Goal: Consume media (video, audio): Consume media (video, audio)

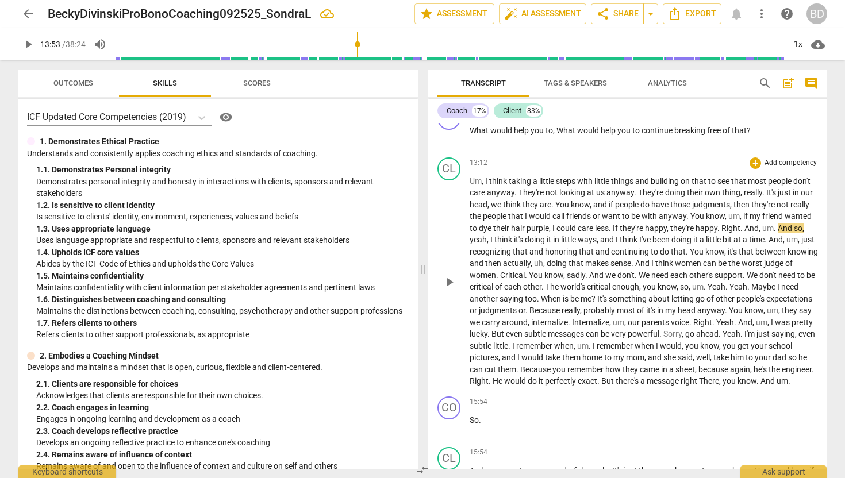
scroll to position [2288, 0]
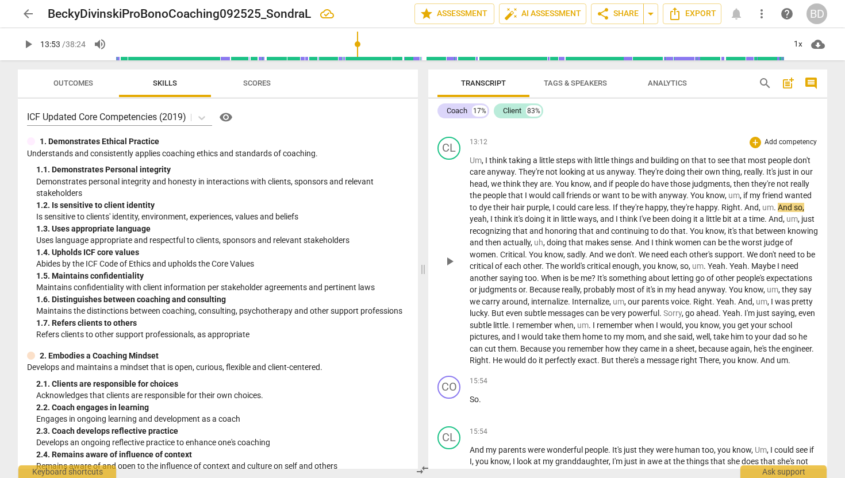
click at [450, 264] on span "play_arrow" at bounding box center [450, 262] width 14 height 14
click at [682, 312] on span "Sorry" at bounding box center [672, 313] width 18 height 9
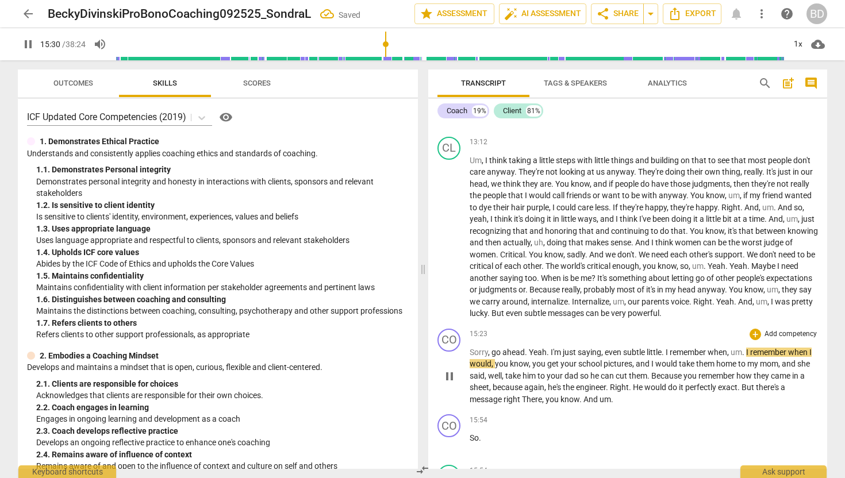
click at [529, 350] on span "Yeah" at bounding box center [538, 352] width 18 height 9
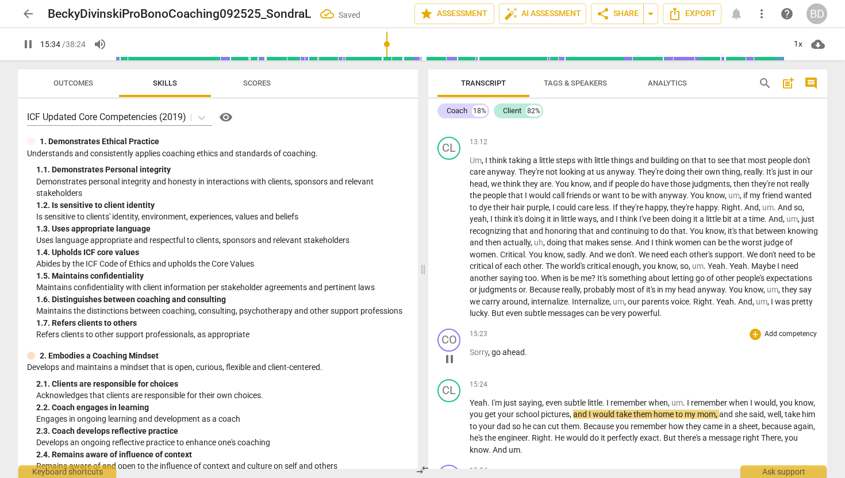
click at [447, 358] on span "pause" at bounding box center [450, 359] width 14 height 14
click at [448, 358] on span "play_arrow" at bounding box center [450, 359] width 14 height 14
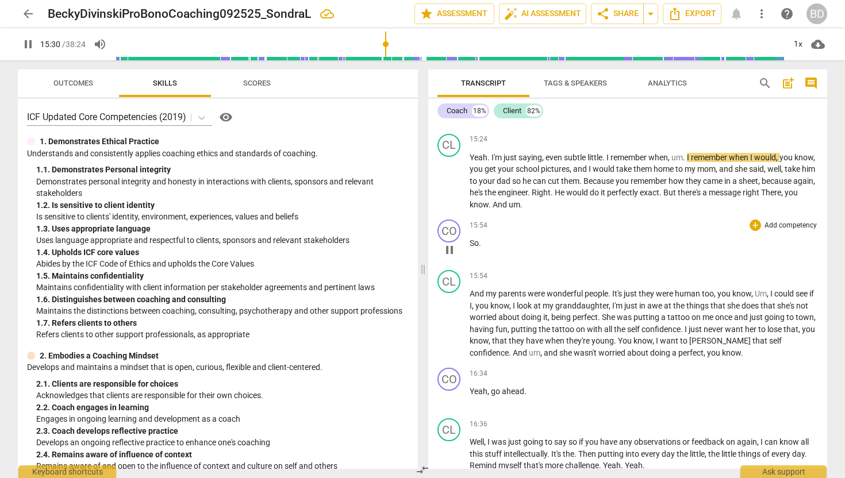
scroll to position [2539, 0]
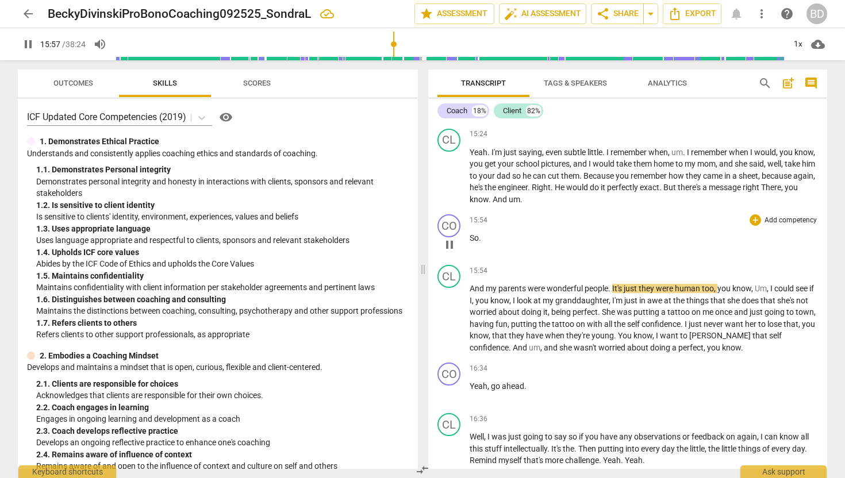
click at [470, 237] on span "So" at bounding box center [474, 237] width 9 height 9
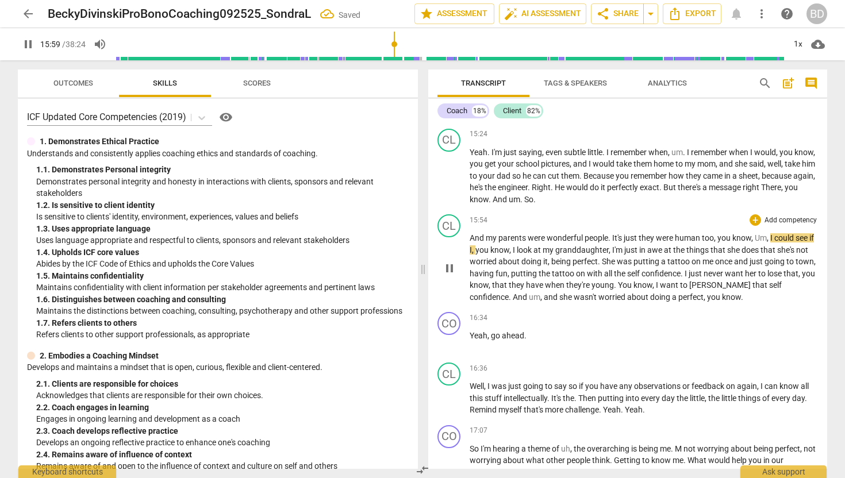
click at [471, 233] on span "And" at bounding box center [478, 237] width 16 height 9
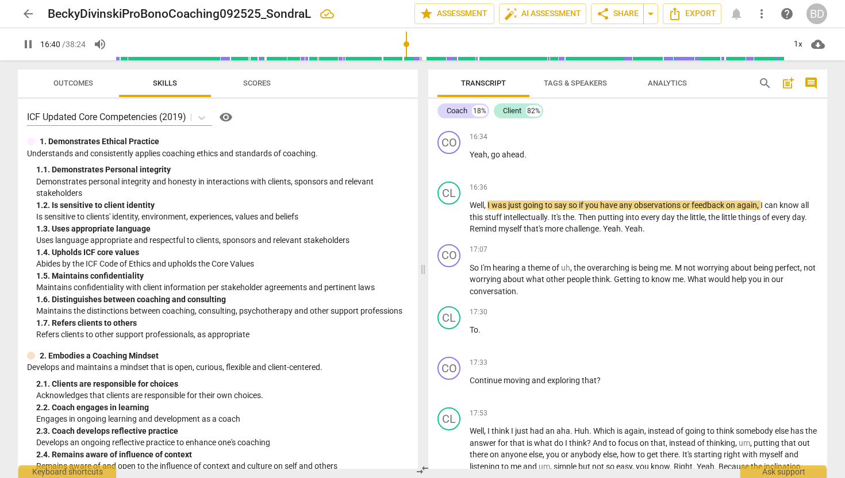
scroll to position [2695, 0]
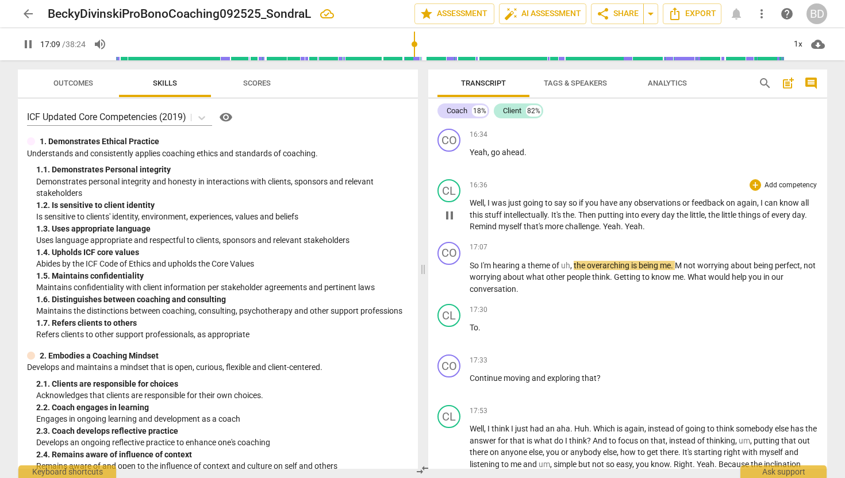
click at [629, 225] on span "Yeah" at bounding box center [634, 226] width 18 height 9
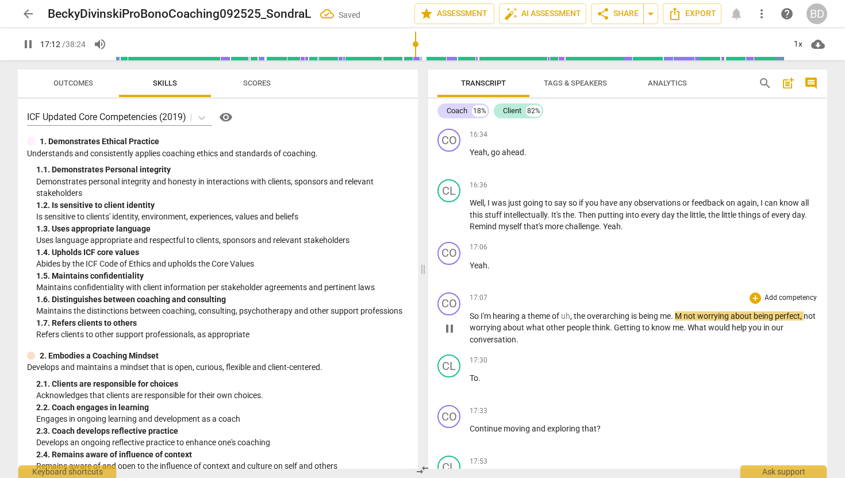
click at [470, 314] on span "So" at bounding box center [475, 316] width 11 height 9
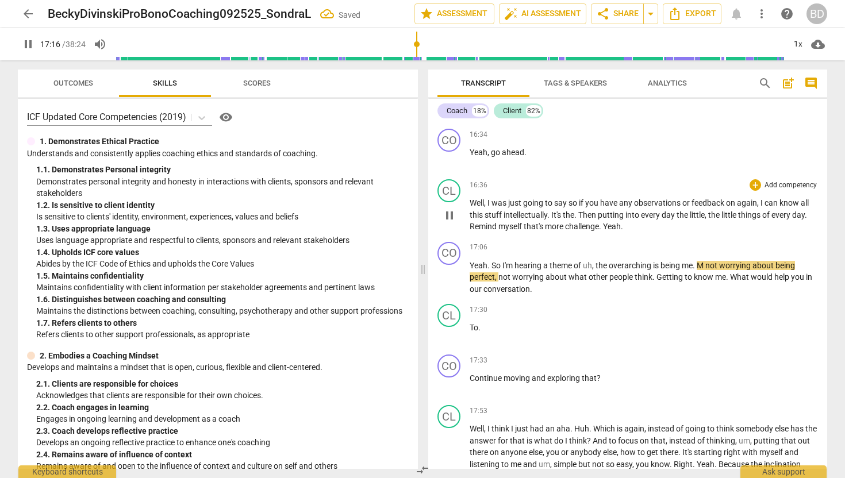
click at [525, 225] on span "that's" at bounding box center [534, 226] width 21 height 9
click at [449, 215] on span "pause" at bounding box center [450, 216] width 14 height 14
click at [449, 215] on span "play_arrow" at bounding box center [450, 216] width 14 height 14
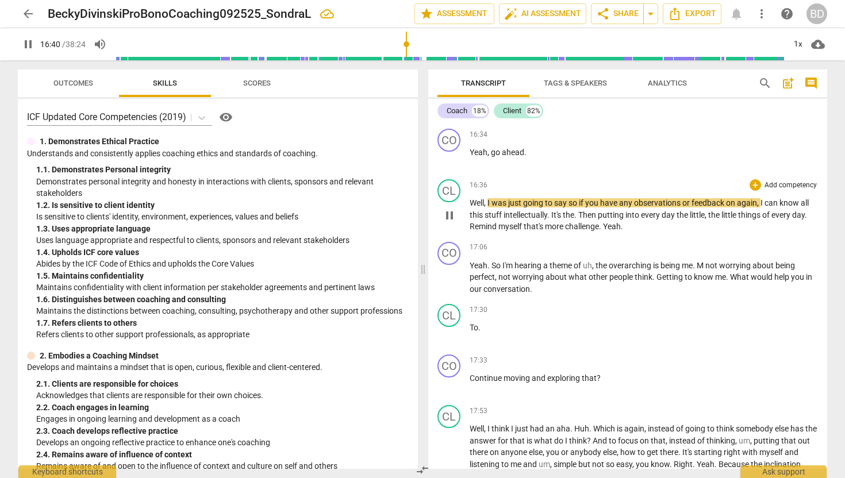
click at [527, 225] on span "that's" at bounding box center [534, 226] width 21 height 9
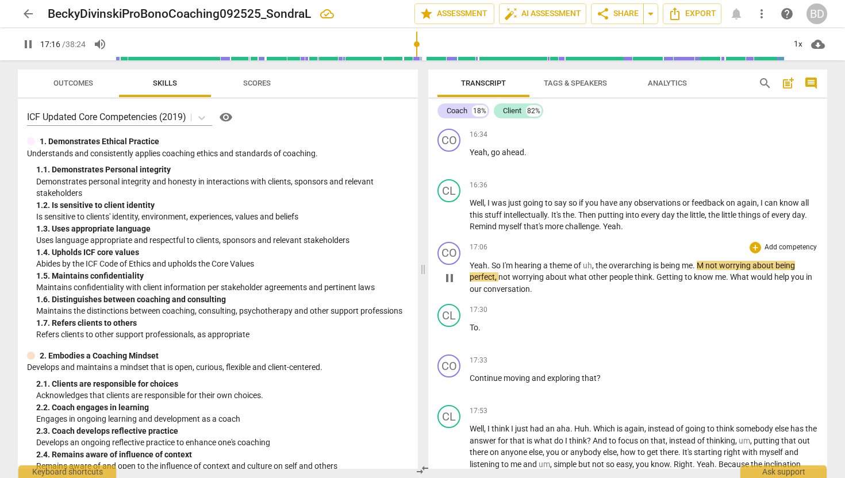
click at [711, 266] on span "not" at bounding box center [712, 265] width 14 height 9
type input "1037"
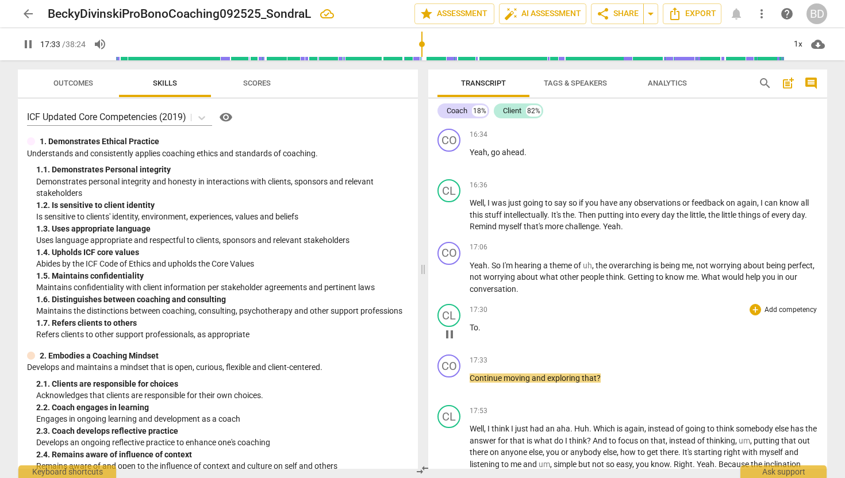
click at [471, 328] on span "To" at bounding box center [474, 327] width 9 height 9
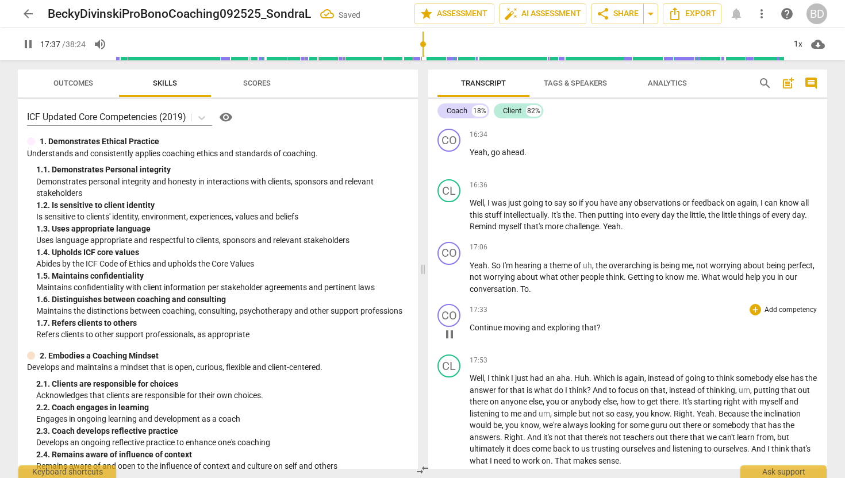
click at [470, 323] on span "Continue" at bounding box center [487, 327] width 34 height 9
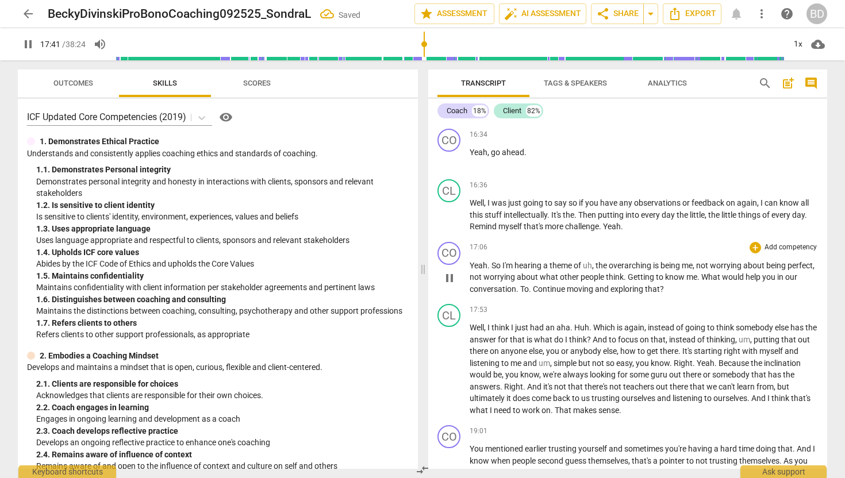
click at [551, 285] on span "Continue" at bounding box center [550, 289] width 34 height 9
type input "1062"
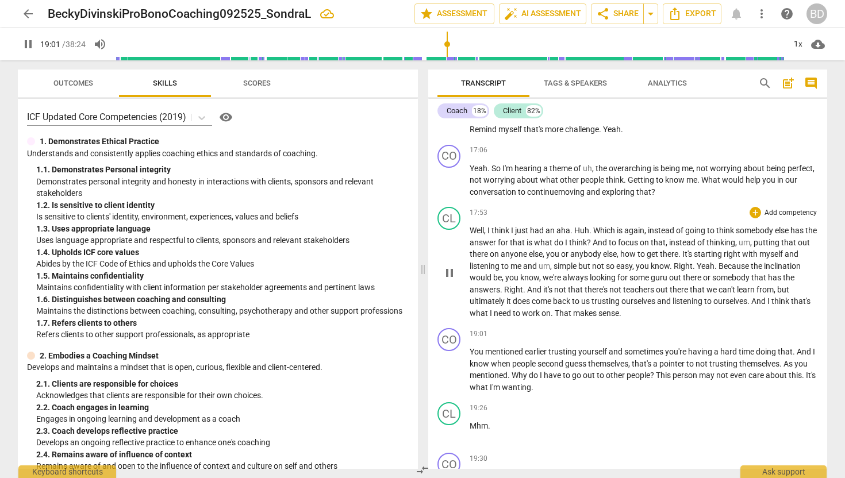
scroll to position [2794, 0]
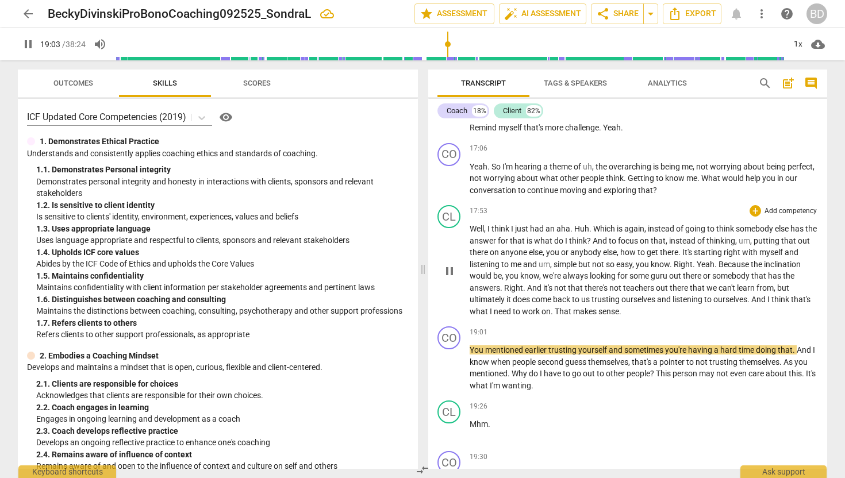
click at [573, 309] on span "That" at bounding box center [564, 311] width 18 height 9
type input "1144"
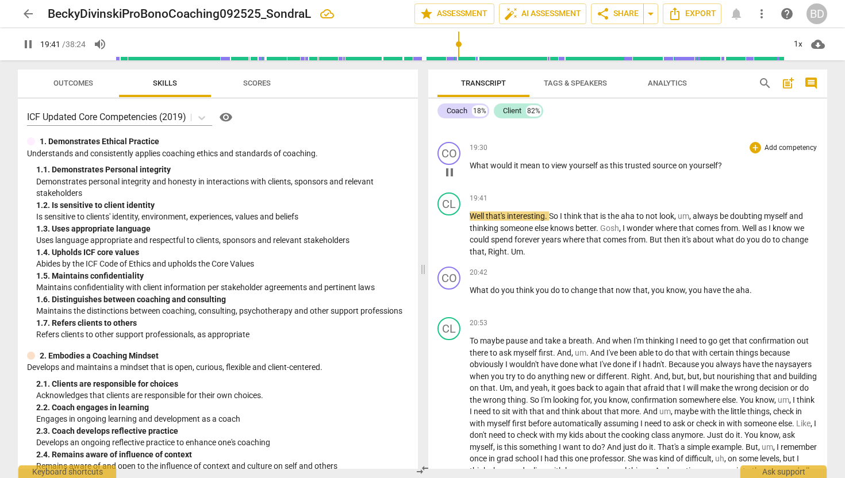
scroll to position [3086, 0]
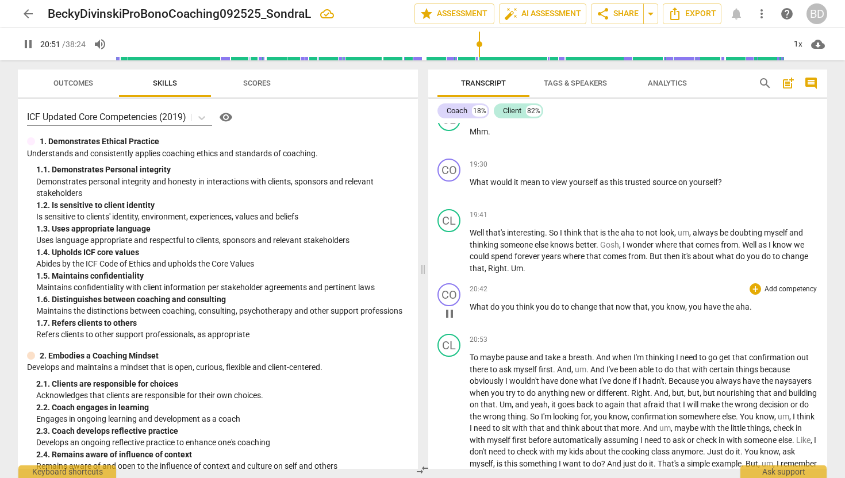
click at [750, 309] on p "What do you think you do to change that now that , you know , you have the aha ." at bounding box center [644, 307] width 348 height 12
type input "1253"
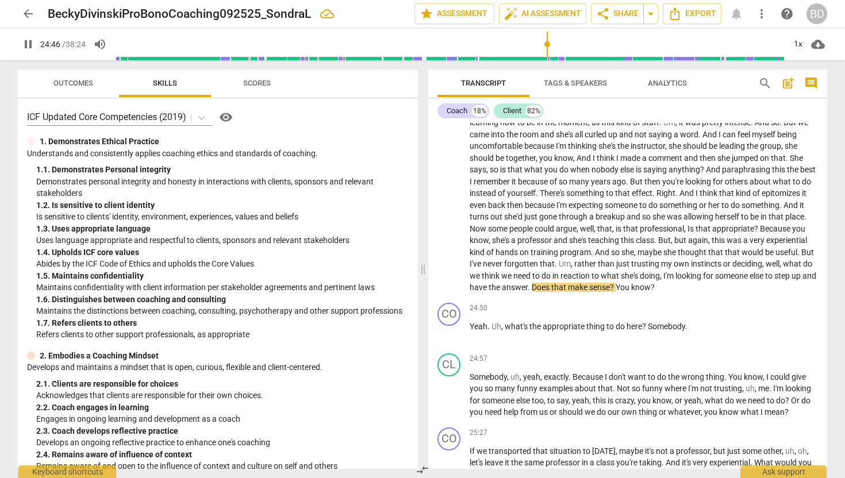
scroll to position [3534, 0]
click at [452, 332] on span "pause" at bounding box center [450, 333] width 14 height 14
click at [450, 331] on span "play_arrow" at bounding box center [450, 333] width 14 height 14
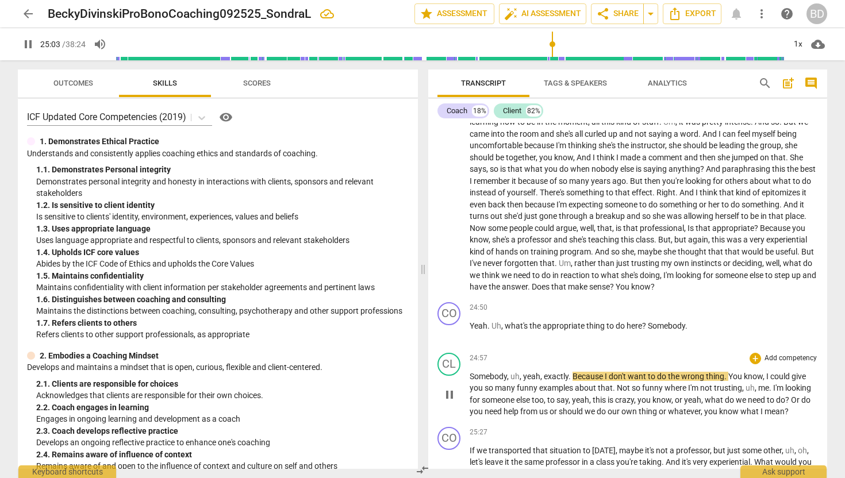
click at [470, 374] on span "Somebody" at bounding box center [488, 376] width 37 height 9
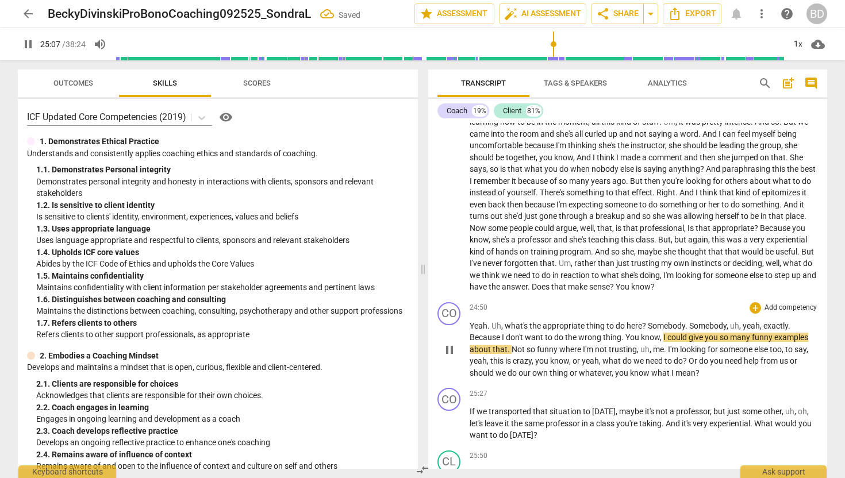
click at [729, 327] on span "," at bounding box center [728, 325] width 3 height 9
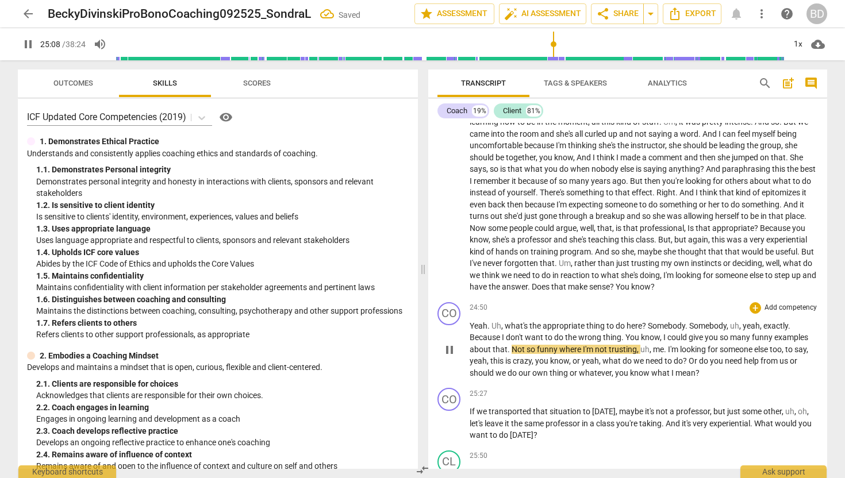
type input "1508"
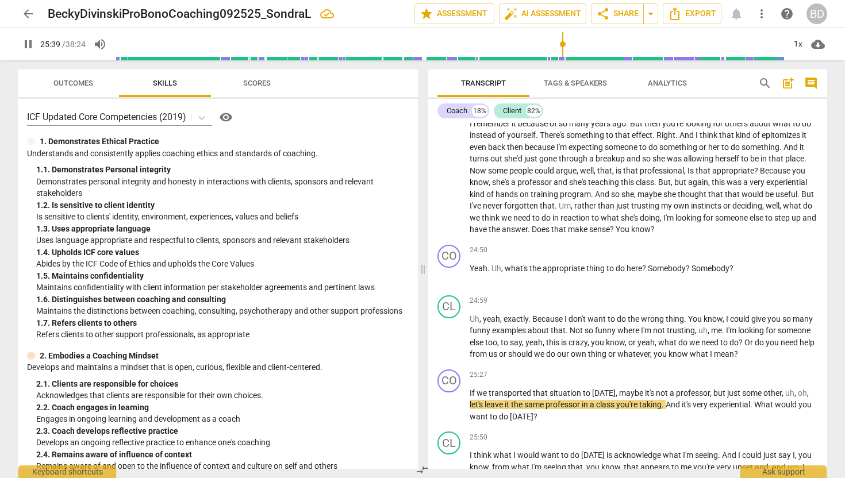
scroll to position [3592, 0]
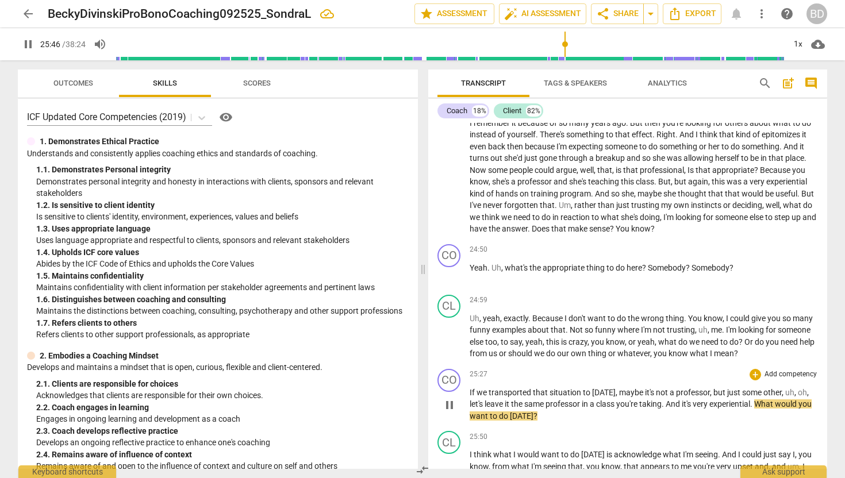
click at [673, 402] on span "And" at bounding box center [674, 404] width 16 height 9
type input "1548"
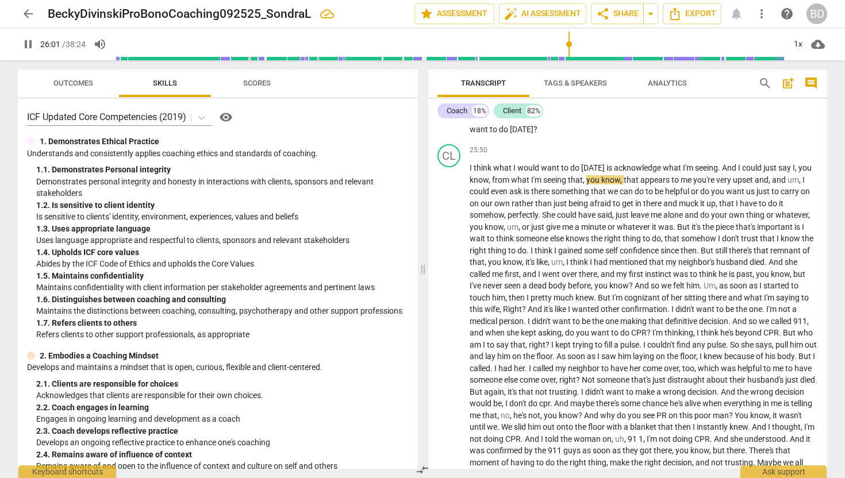
scroll to position [3886, 0]
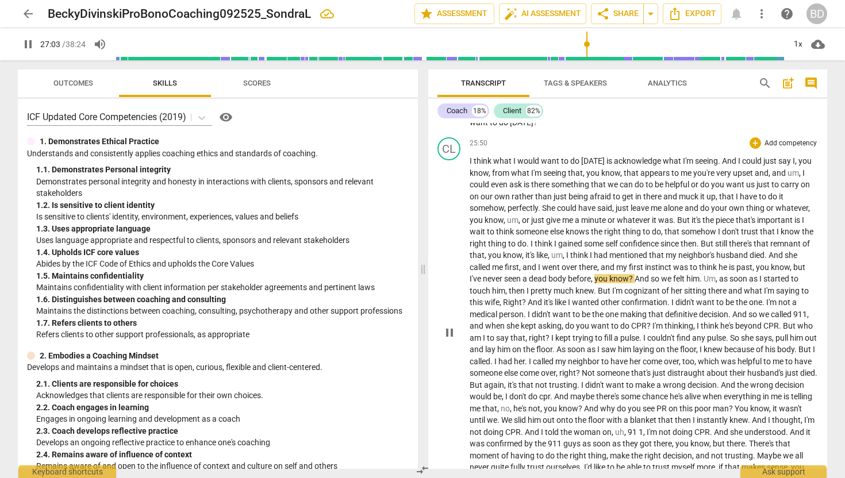
click at [756, 265] on span "," at bounding box center [753, 267] width 3 height 9
type input "1624"
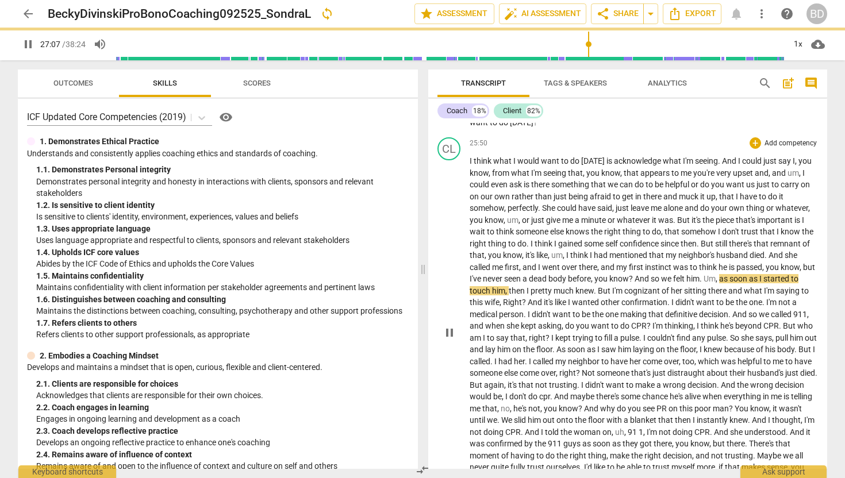
click at [762, 265] on span "passed" at bounding box center [749, 267] width 26 height 9
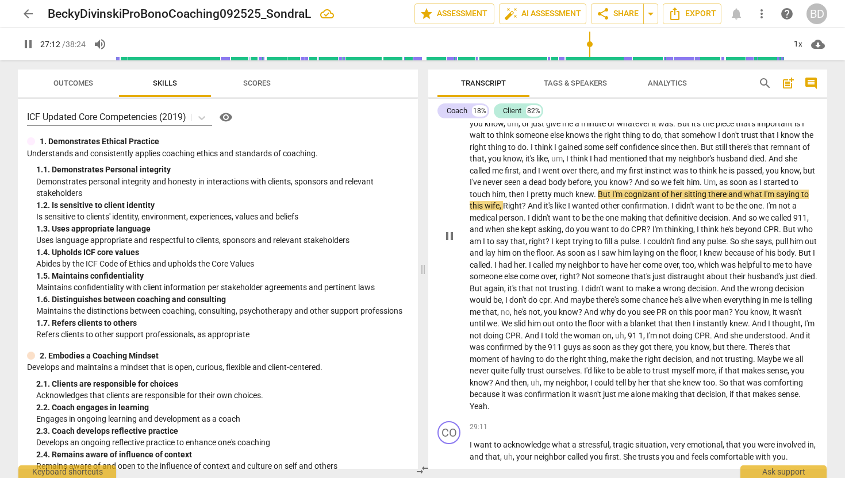
scroll to position [3985, 0]
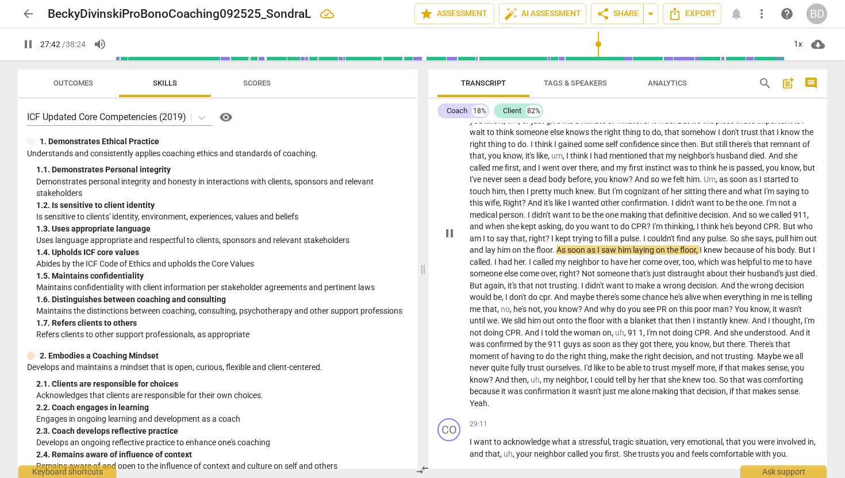
click at [614, 236] on span "fill" at bounding box center [609, 238] width 10 height 9
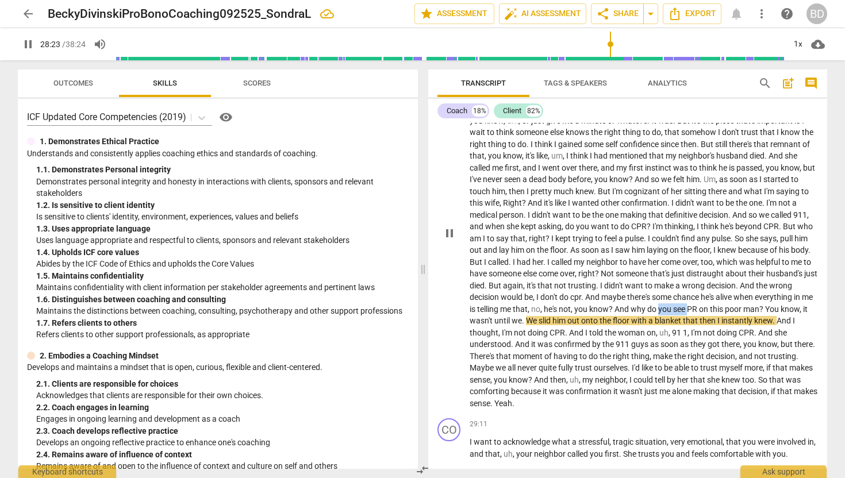
drag, startPoint x: 500, startPoint y: 319, endPoint x: 464, endPoint y: 320, distance: 35.6
click at [464, 320] on div "CL play_arrow pause 25:50 + Add competency keyboard_arrow_right I think what I …" at bounding box center [627, 223] width 399 height 381
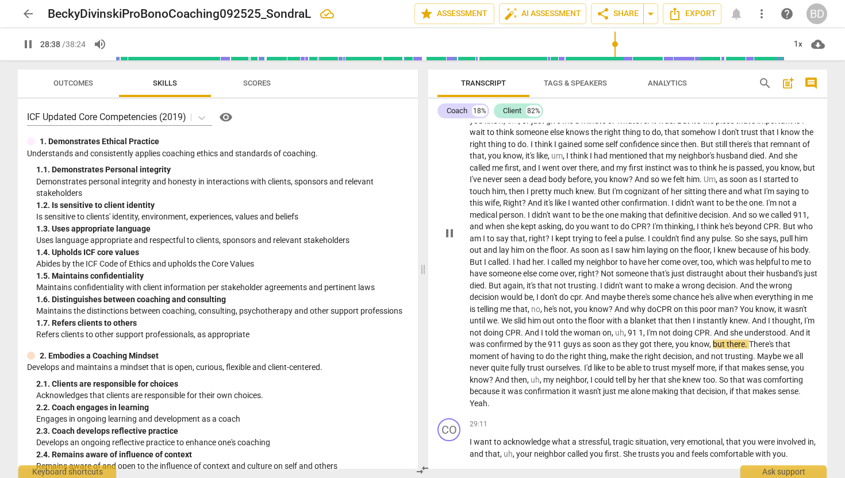
click at [639, 337] on span "1" at bounding box center [641, 332] width 5 height 9
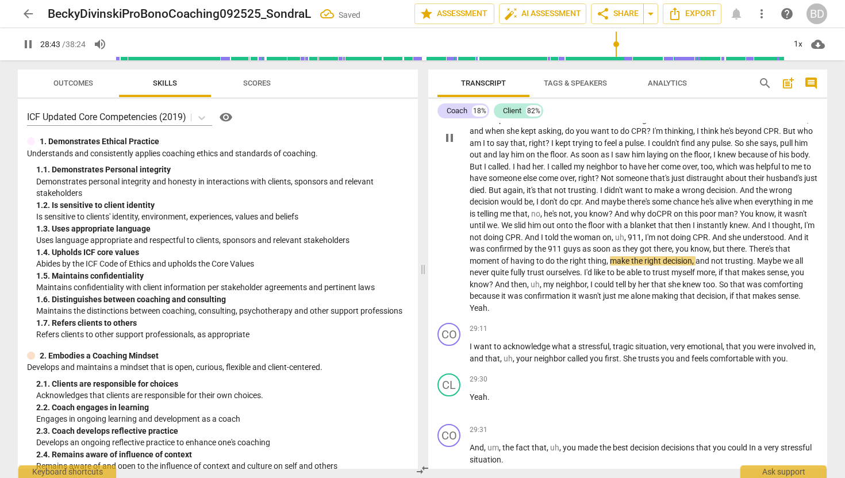
scroll to position [4088, 0]
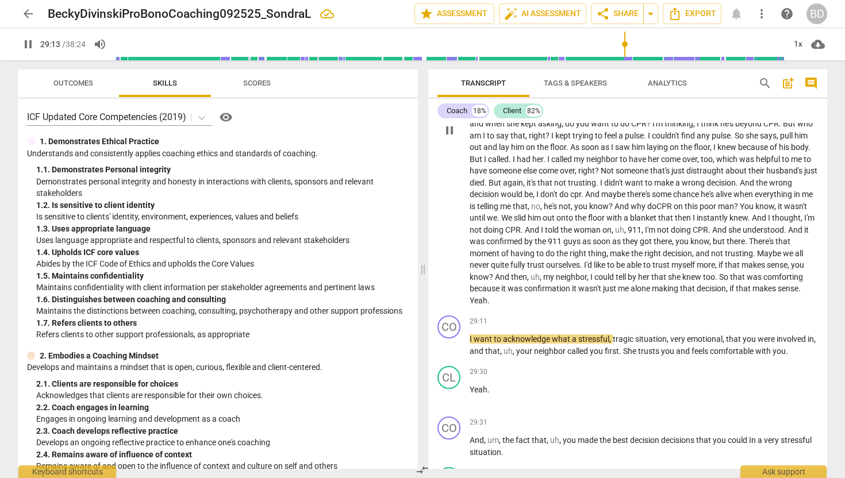
click at [487, 299] on span "Yeah" at bounding box center [479, 300] width 18 height 9
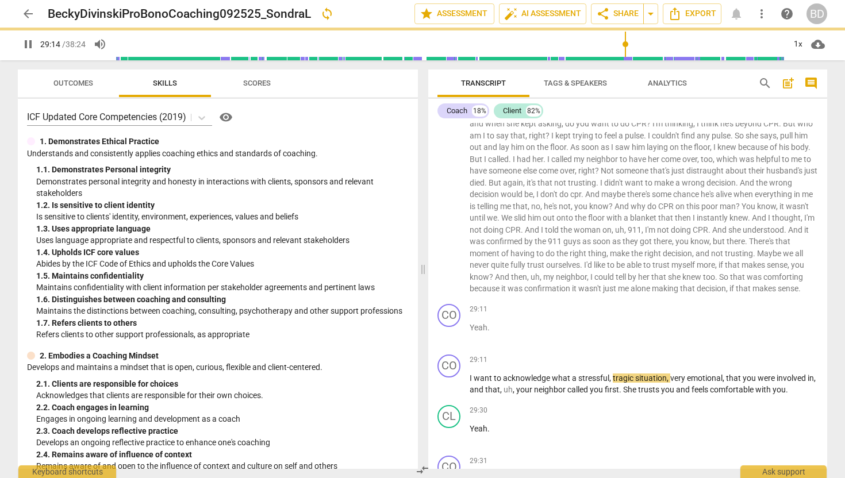
scroll to position [4139, 0]
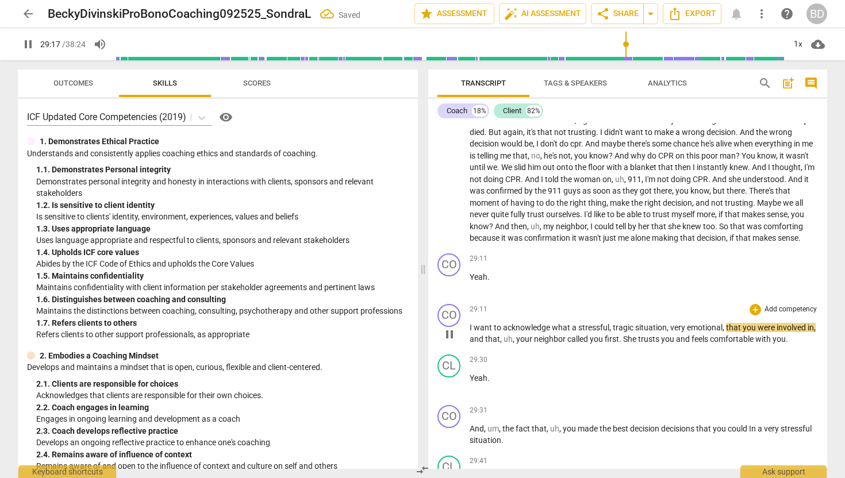
click at [470, 332] on span "I" at bounding box center [472, 327] width 4 height 9
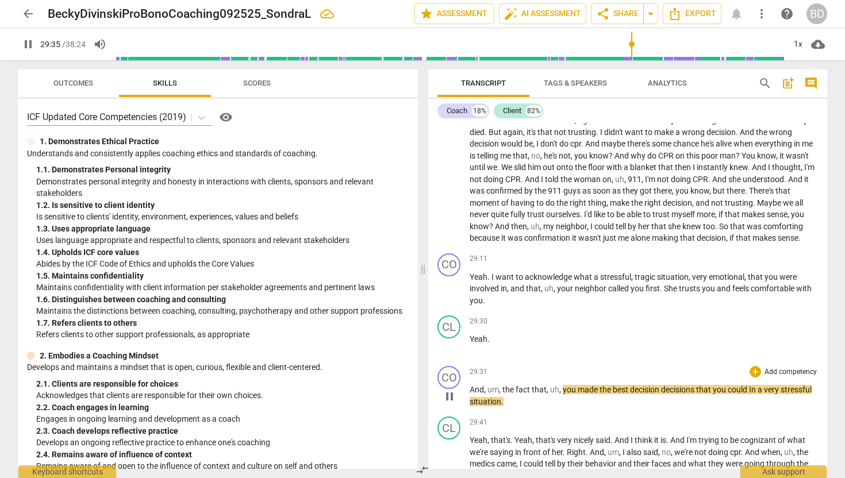
click at [502, 394] on span "the" at bounding box center [508, 389] width 13 height 9
click at [454, 404] on span "pause" at bounding box center [450, 397] width 14 height 14
click at [454, 404] on span "play_arrow" at bounding box center [450, 397] width 14 height 14
click at [470, 394] on span "And" at bounding box center [477, 389] width 14 height 9
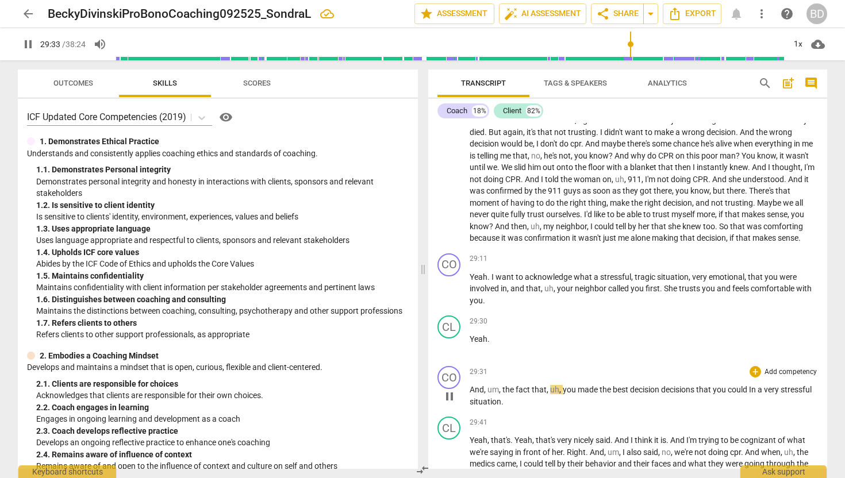
click at [502, 394] on span "the" at bounding box center [508, 389] width 13 height 9
type input "1774"
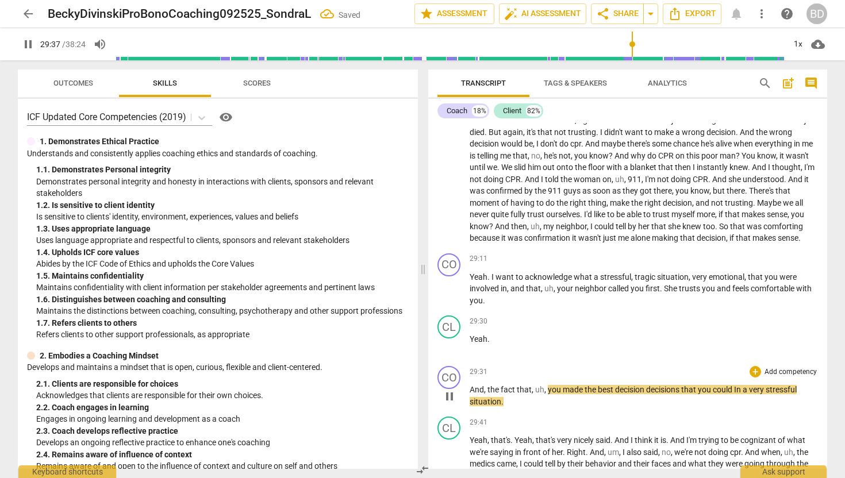
click at [451, 404] on span "pause" at bounding box center [450, 397] width 14 height 14
click at [470, 394] on span "And" at bounding box center [477, 389] width 14 height 9
click at [451, 404] on span "play_arrow" at bounding box center [450, 397] width 14 height 14
click at [470, 394] on span "And" at bounding box center [477, 389] width 14 height 9
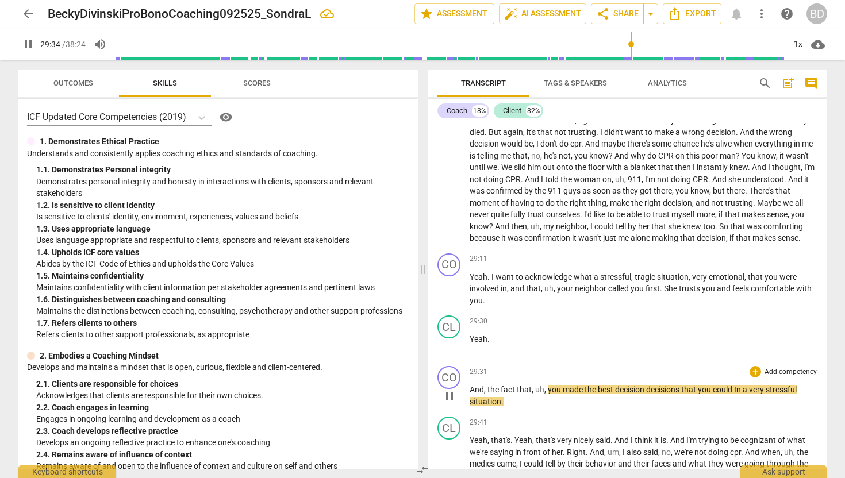
click at [546, 394] on span "," at bounding box center [545, 389] width 3 height 9
type input "1776"
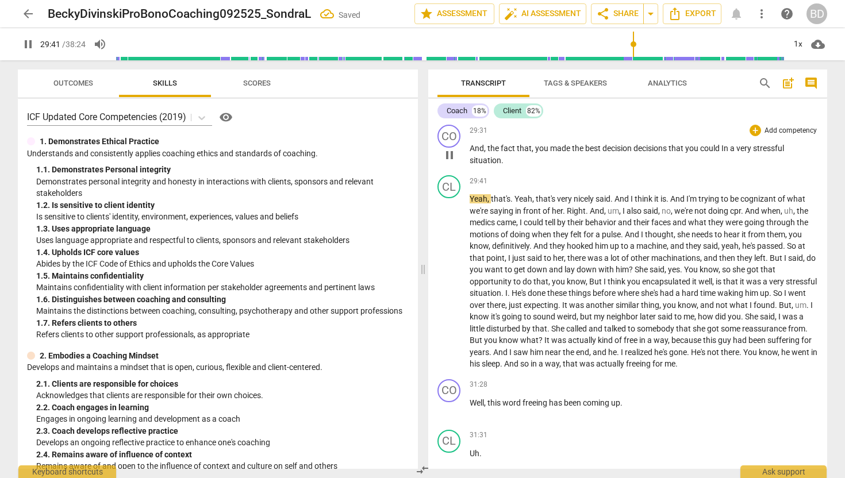
scroll to position [4381, 0]
click at [569, 309] on span "It" at bounding box center [565, 304] width 7 height 9
type input "1849"
click at [658, 309] on span "," at bounding box center [656, 304] width 3 height 9
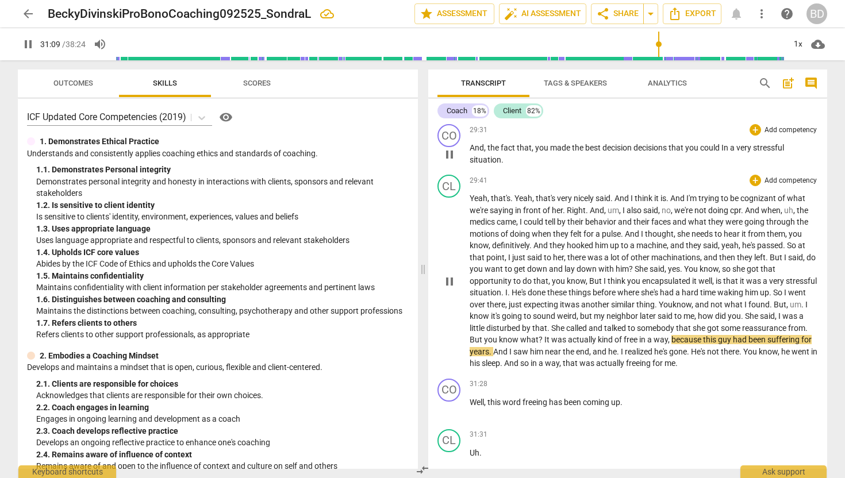
click at [673, 309] on span "You" at bounding box center [666, 304] width 14 height 9
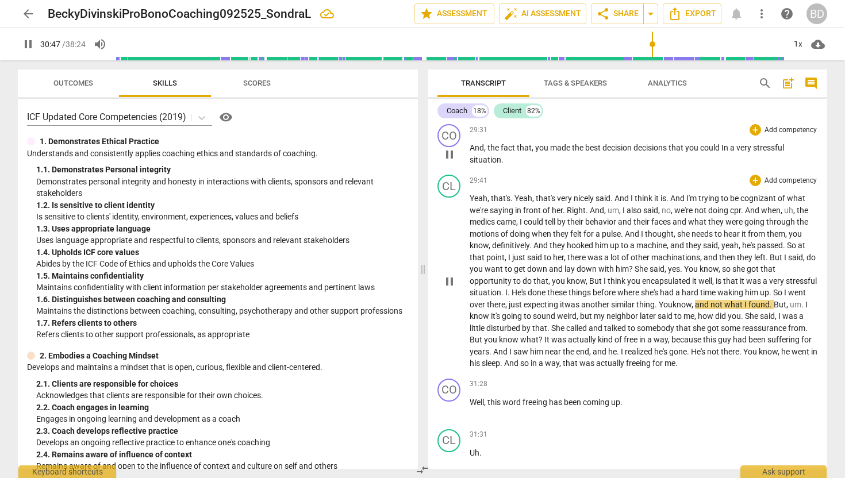
click at [696, 314] on p "Yeah , that's . Yeah , that's very nicely said . And I think it is . And I'm tr…" at bounding box center [644, 281] width 348 height 177
click at [647, 344] on span "in" at bounding box center [643, 339] width 8 height 9
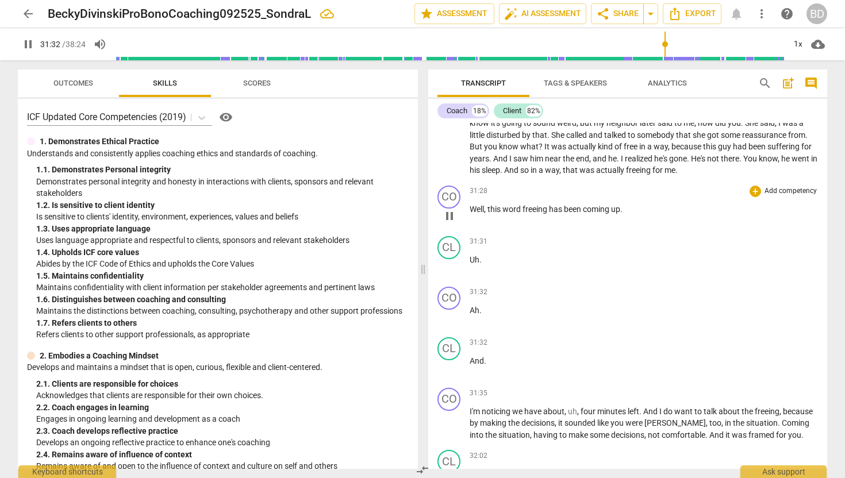
scroll to position [4577, 0]
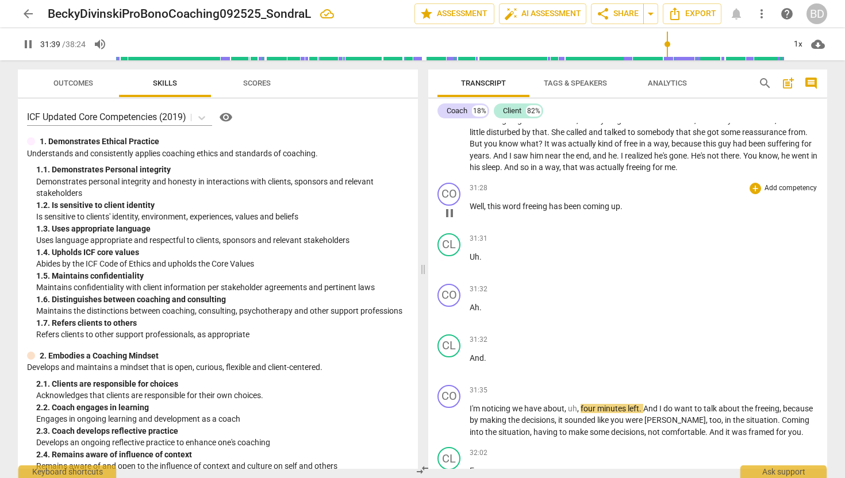
click at [471, 211] on span "Well" at bounding box center [477, 206] width 14 height 9
click at [471, 363] on span "And" at bounding box center [477, 358] width 14 height 9
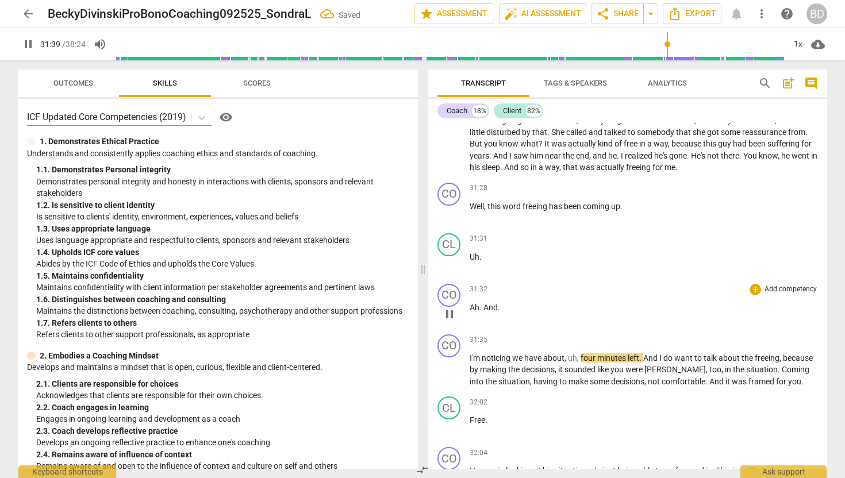
click at [483, 312] on span "And" at bounding box center [490, 307] width 14 height 9
type input "1900"
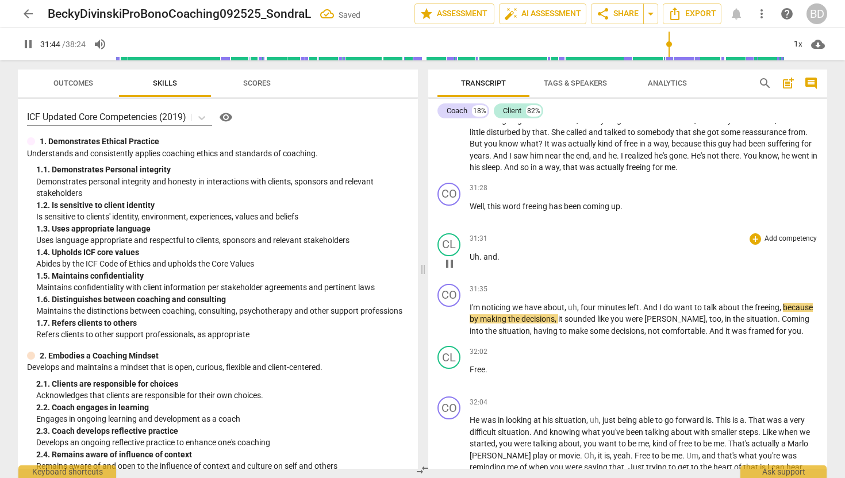
click at [483, 262] on span "and" at bounding box center [490, 256] width 14 height 9
type input "1905"
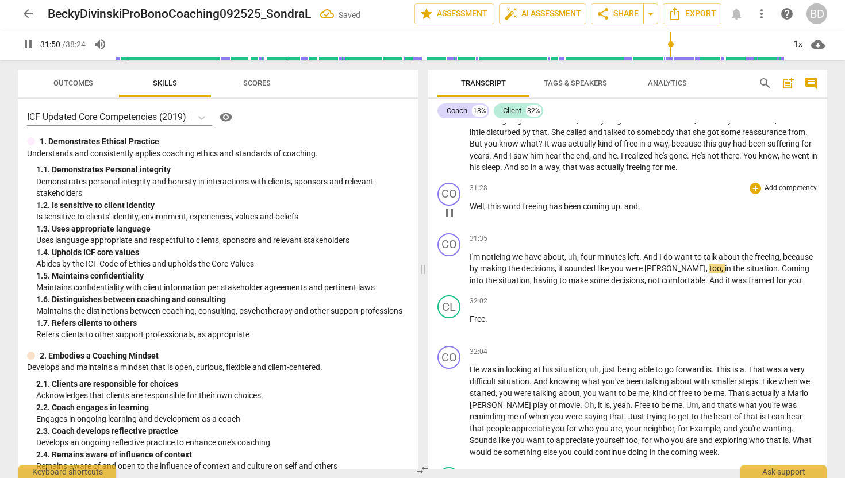
click at [628, 211] on span "and" at bounding box center [631, 206] width 14 height 9
type input "1911"
click at [470, 262] on span "I'm" at bounding box center [476, 256] width 12 height 9
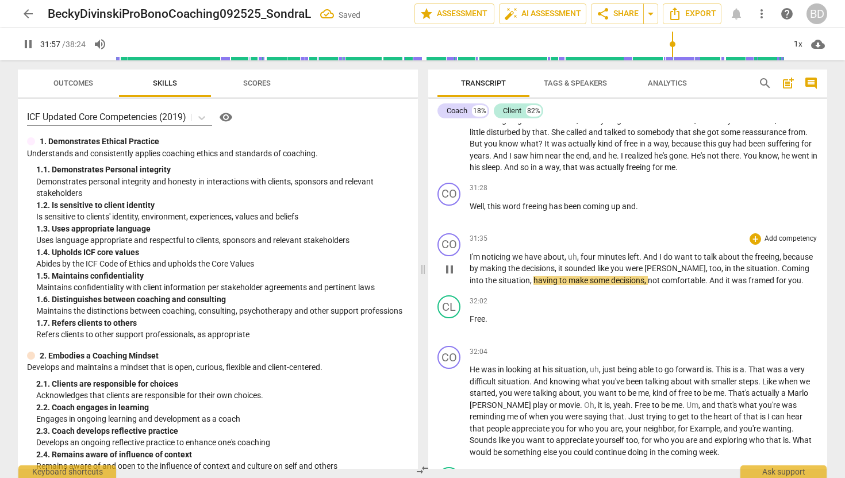
click at [469, 265] on div "CO play_arrow pause" at bounding box center [453, 259] width 32 height 53
click at [470, 262] on span "I'm" at bounding box center [476, 256] width 12 height 9
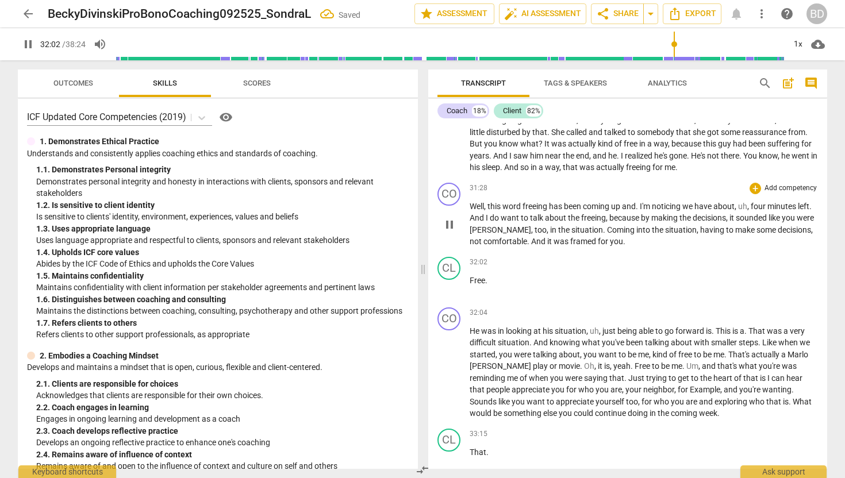
click at [643, 211] on span "I'm" at bounding box center [646, 206] width 12 height 9
type input "1923"
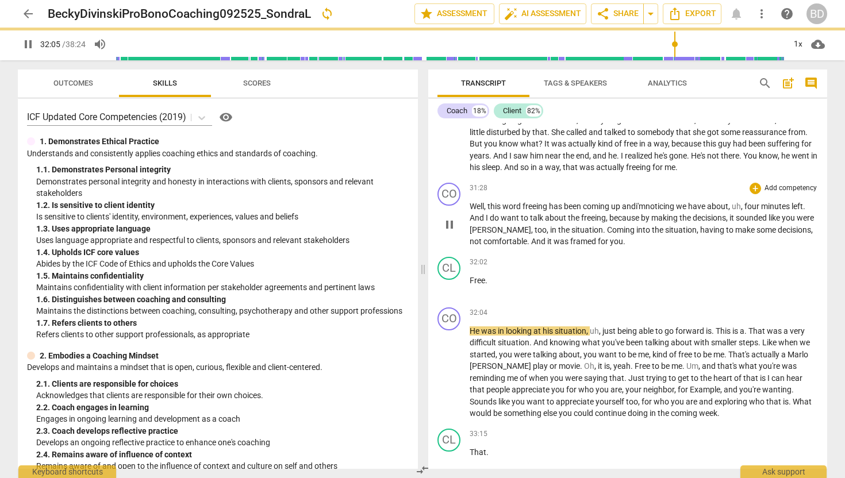
click at [455, 232] on span "pause" at bounding box center [450, 225] width 14 height 14
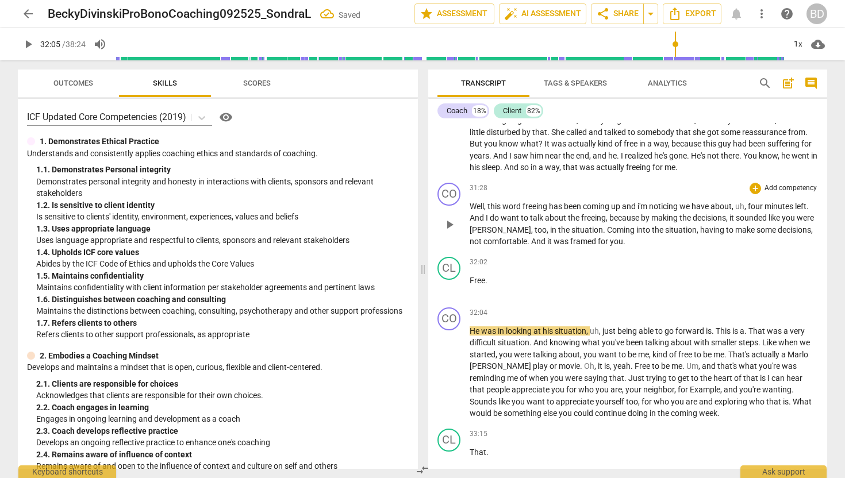
click at [470, 211] on span "Well" at bounding box center [477, 206] width 14 height 9
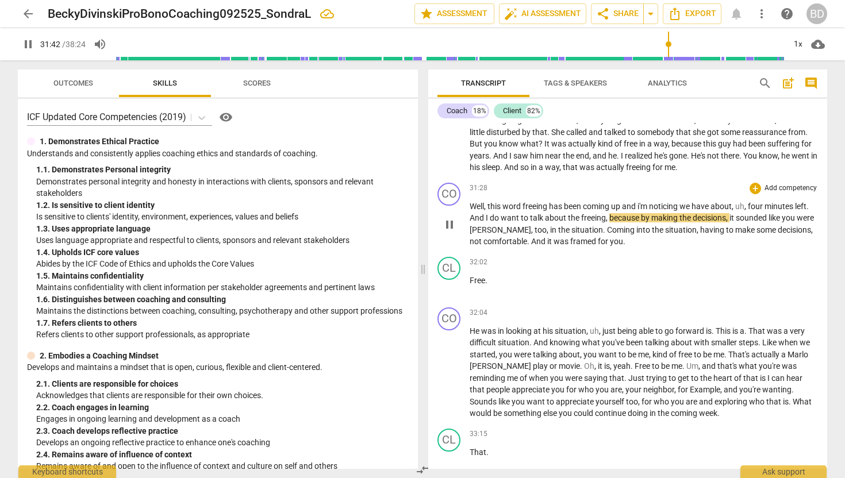
click at [752, 211] on span "four" at bounding box center [756, 206] width 17 height 9
type input "1903"
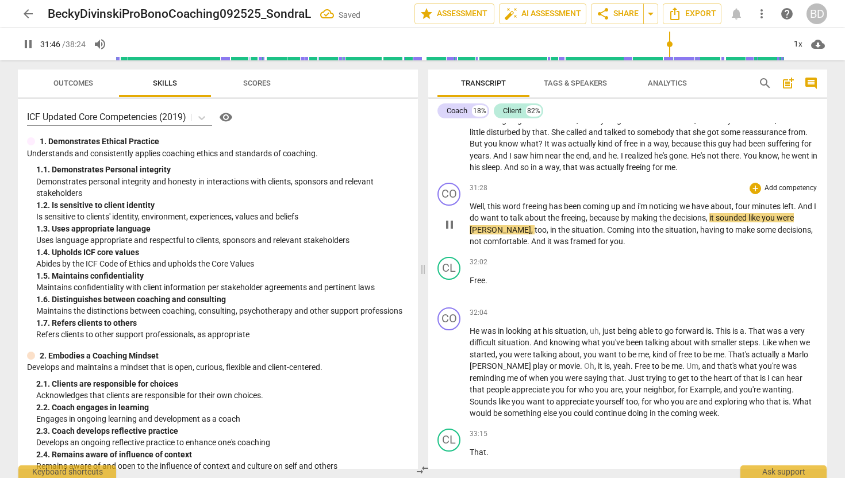
click at [798, 211] on span "And" at bounding box center [806, 206] width 16 height 9
click at [582, 246] on span "framed" at bounding box center [584, 241] width 28 height 9
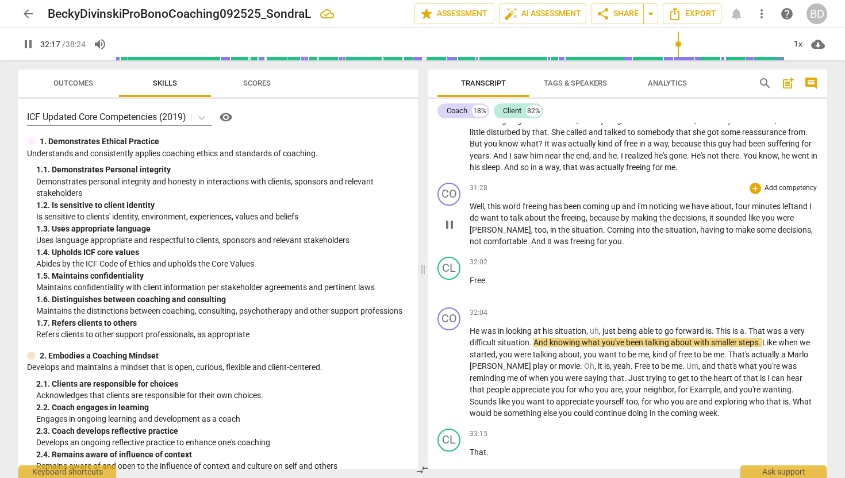
click at [470, 211] on span "Well" at bounding box center [477, 206] width 14 height 9
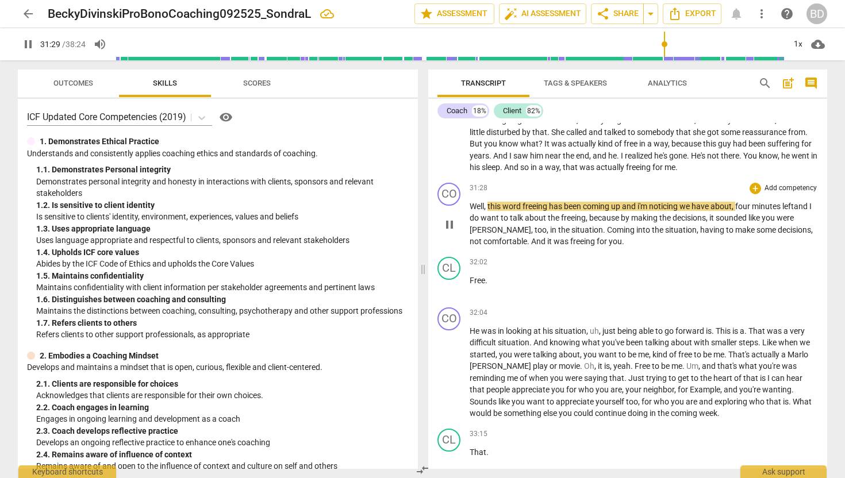
click at [470, 211] on span "Well" at bounding box center [477, 206] width 14 height 9
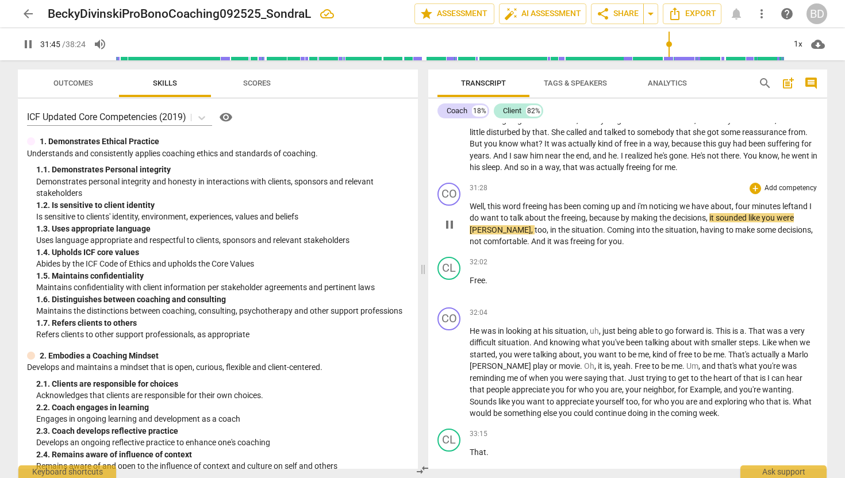
click at [565, 222] on span "freeing" at bounding box center [573, 217] width 25 height 9
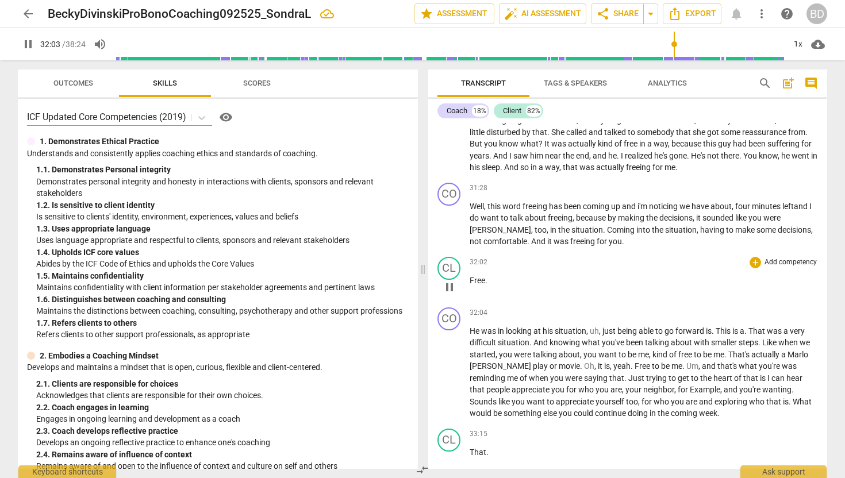
click at [470, 285] on span "Free" at bounding box center [478, 280] width 16 height 9
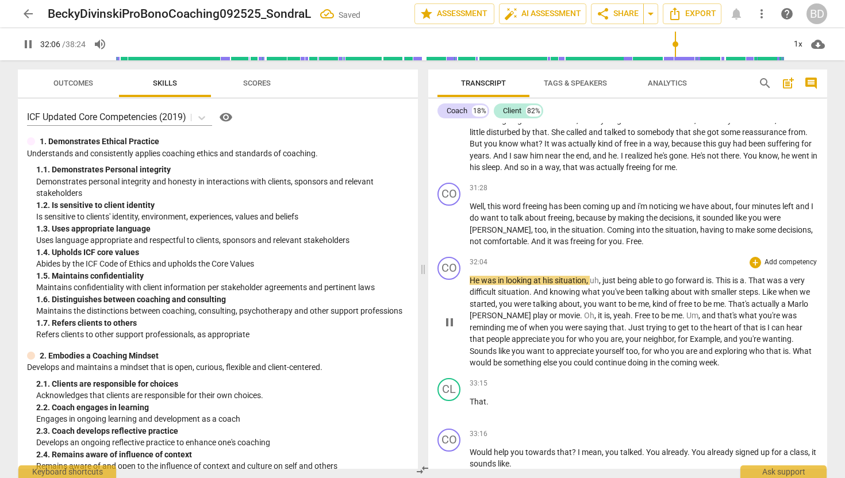
click at [470, 285] on span "He" at bounding box center [475, 280] width 11 height 9
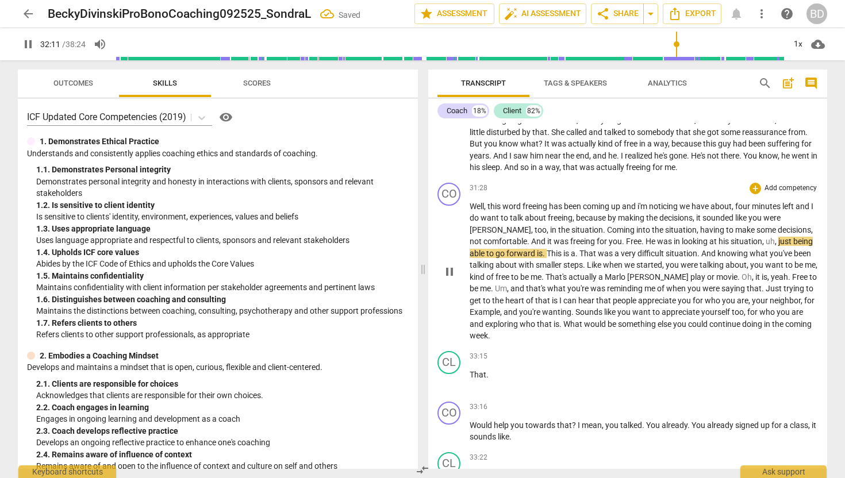
click at [657, 246] on span "was" at bounding box center [665, 241] width 17 height 9
type input "1932"
click at [642, 246] on span "." at bounding box center [644, 241] width 4 height 9
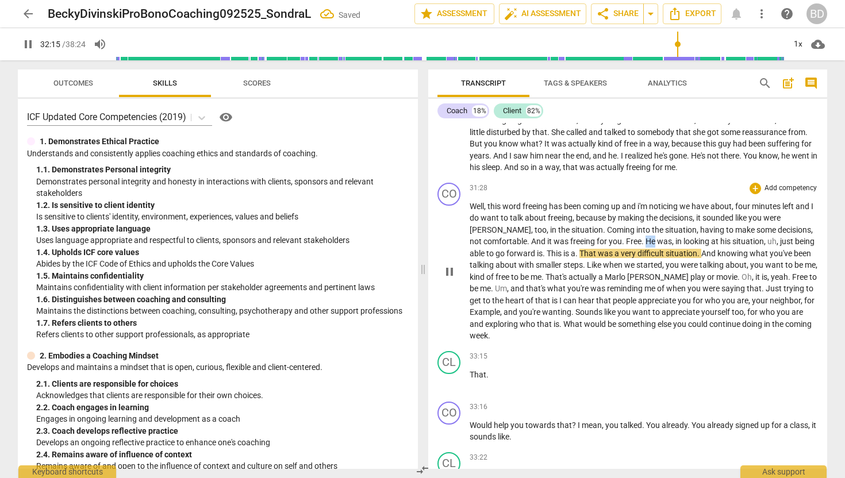
click at [642, 246] on span "." at bounding box center [644, 241] width 4 height 9
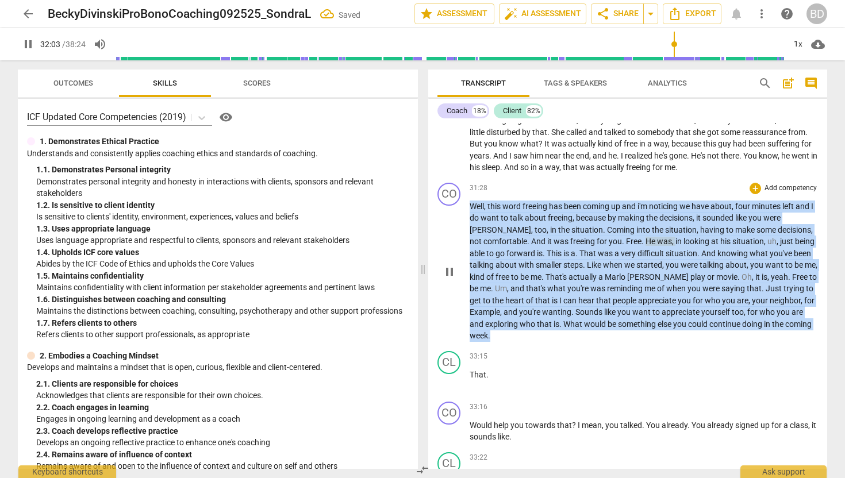
click at [642, 246] on span "." at bounding box center [644, 241] width 4 height 9
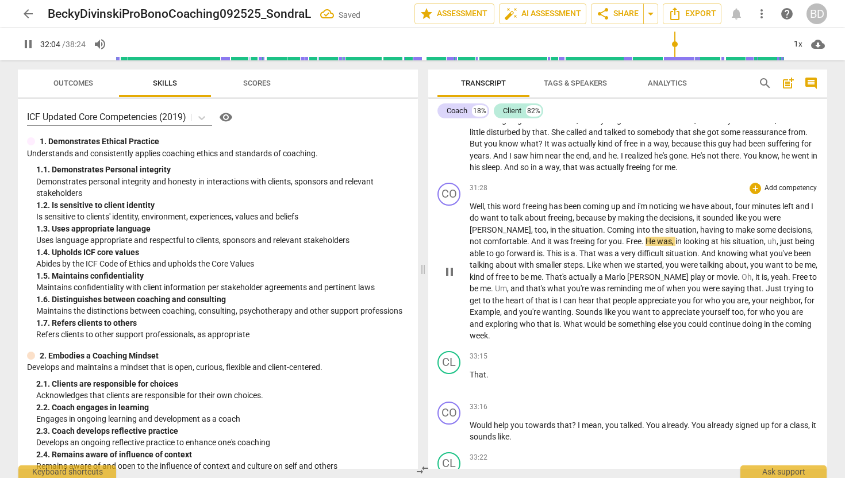
click at [642, 246] on span "." at bounding box center [644, 241] width 4 height 9
click at [742, 282] on span "Oh" at bounding box center [747, 276] width 10 height 9
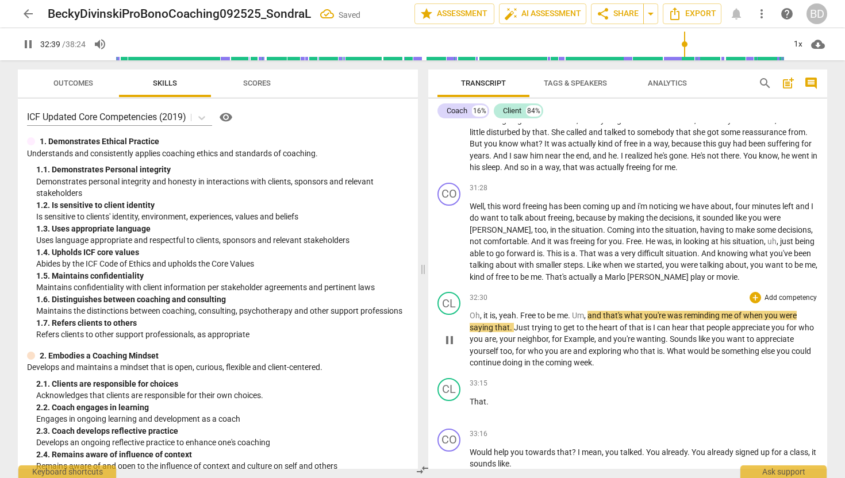
click at [497, 320] on span "," at bounding box center [497, 315] width 3 height 9
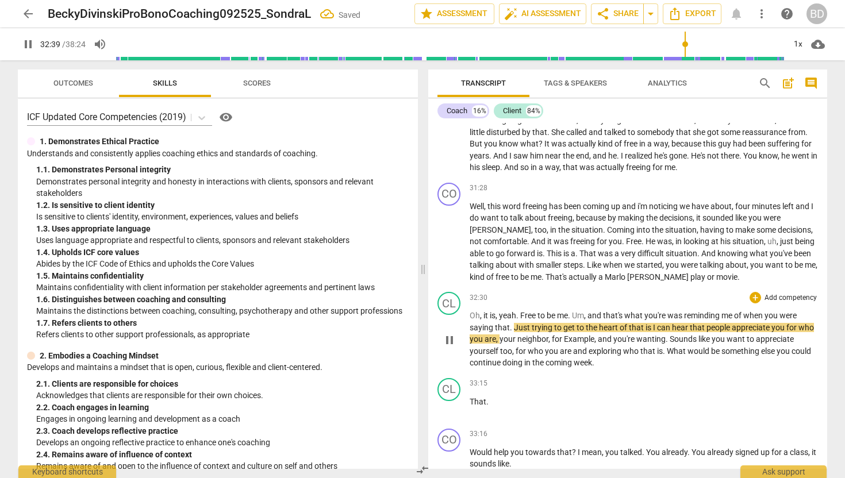
type input "1960"
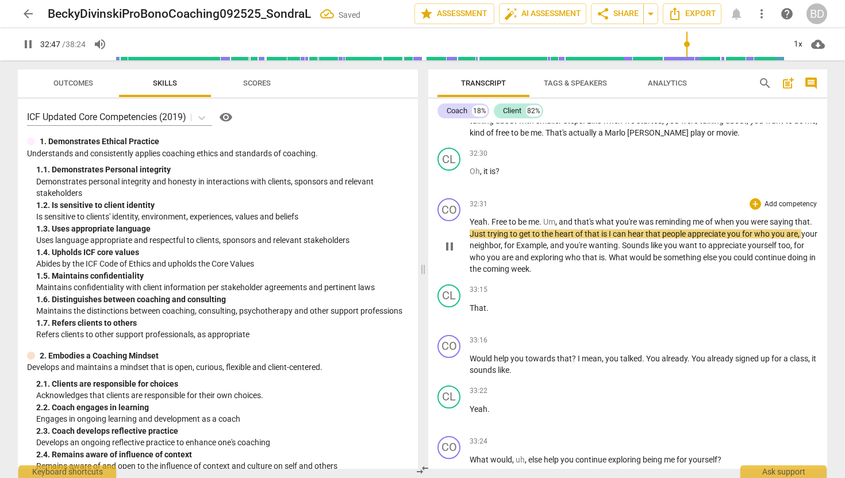
scroll to position [4726, 0]
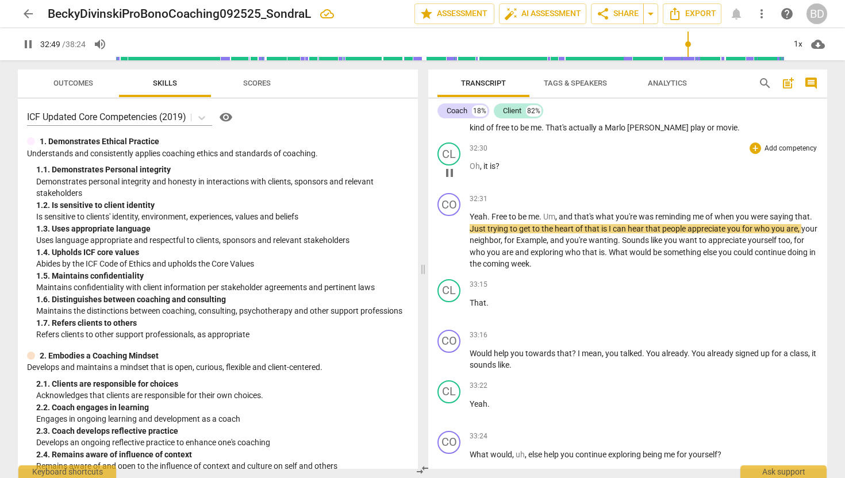
click at [471, 171] on span "Oh" at bounding box center [475, 166] width 10 height 9
click at [450, 180] on span "pause" at bounding box center [450, 173] width 14 height 14
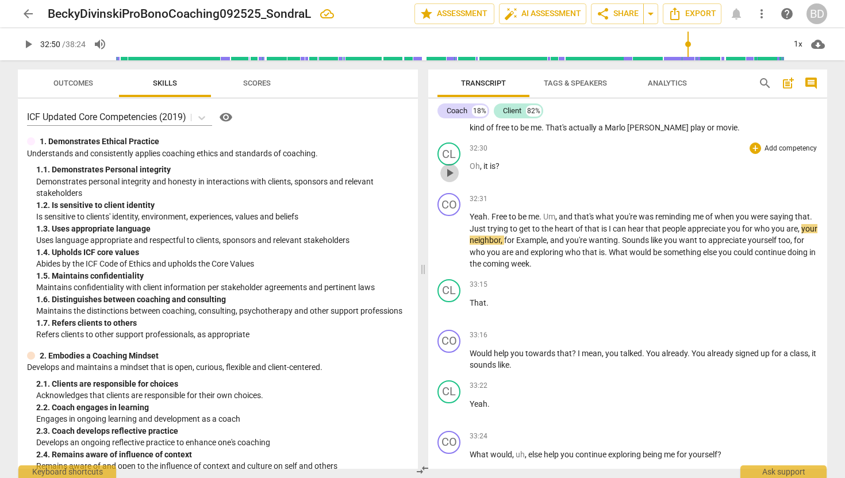
click at [450, 180] on span "play_arrow" at bounding box center [450, 173] width 14 height 14
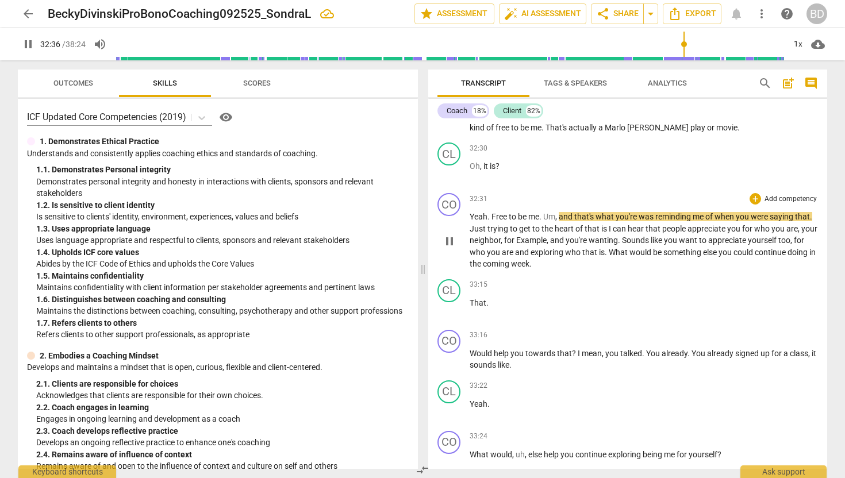
click at [559, 221] on span "," at bounding box center [556, 216] width 3 height 9
type input "1957"
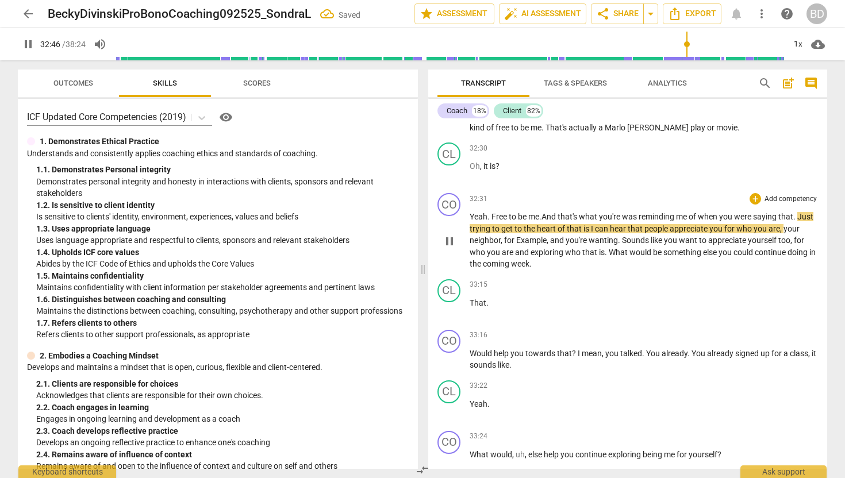
click at [545, 221] on span ". A" at bounding box center [542, 216] width 7 height 9
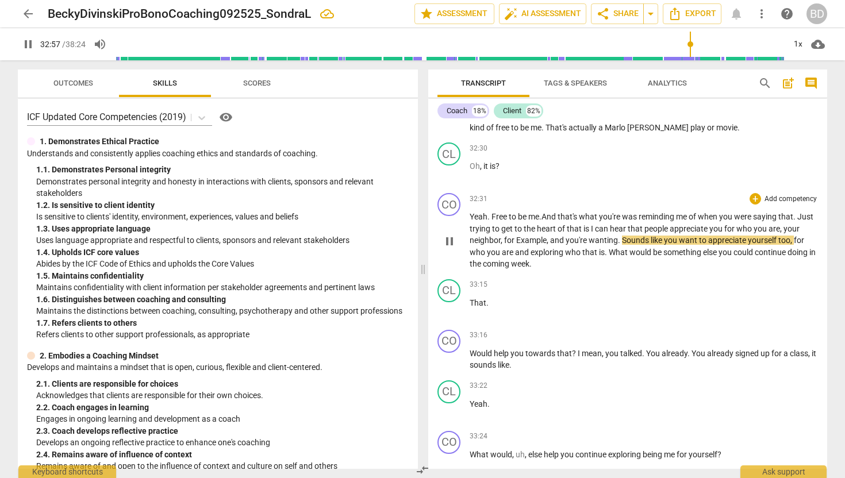
click at [537, 245] on span "Example" at bounding box center [531, 240] width 30 height 9
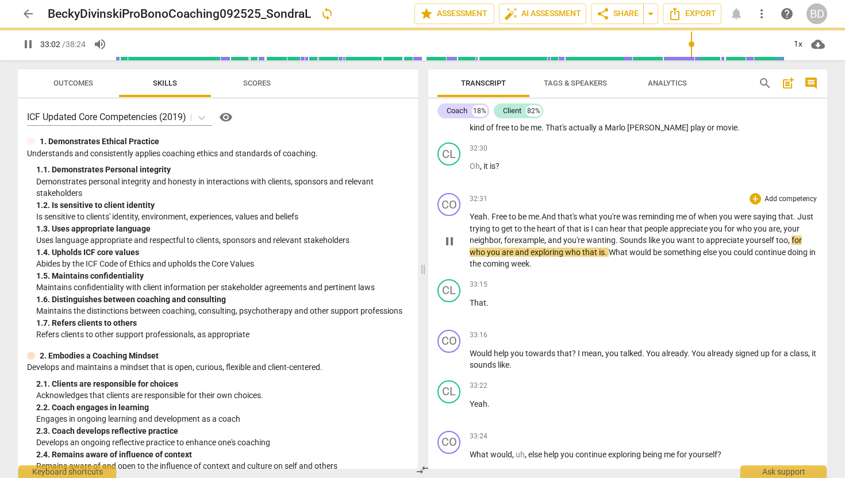
click at [548, 245] on span "," at bounding box center [545, 240] width 3 height 9
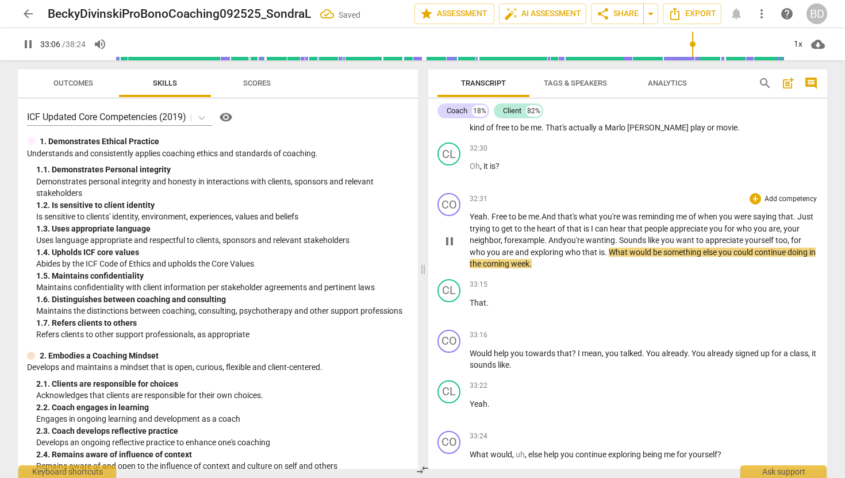
click at [563, 245] on span "And" at bounding box center [555, 240] width 14 height 9
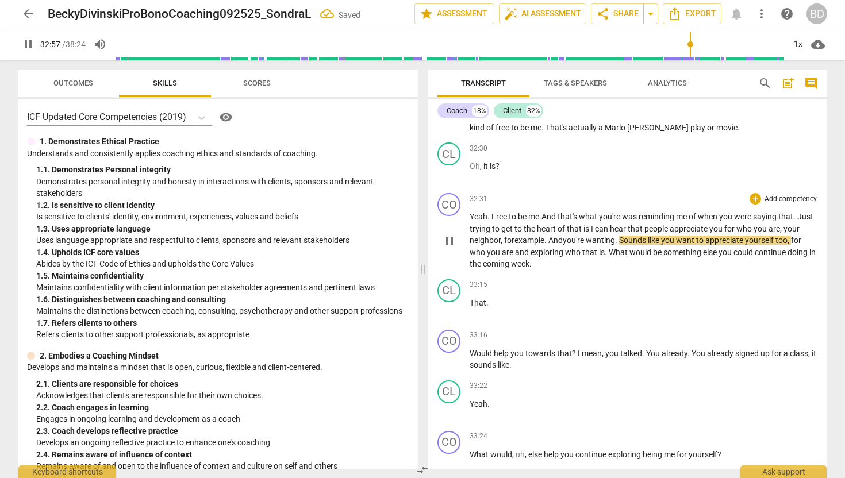
click at [644, 245] on span "Sounds" at bounding box center [633, 240] width 29 height 9
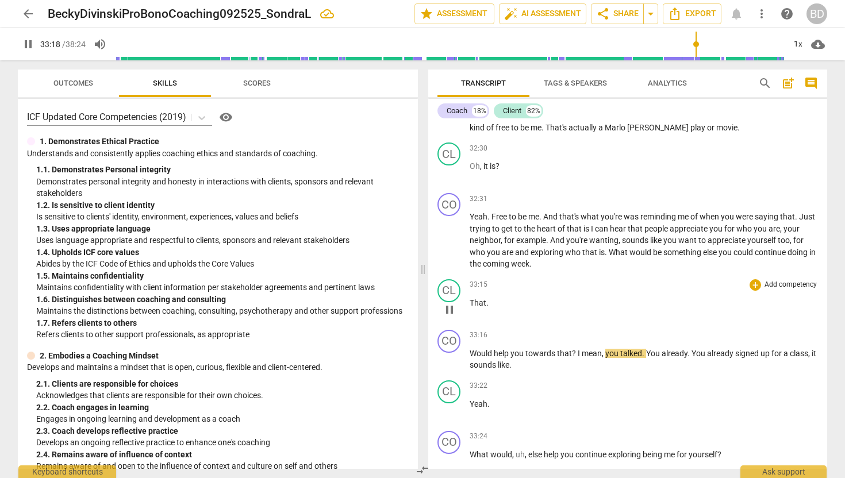
click at [470, 308] on span "That" at bounding box center [478, 302] width 17 height 9
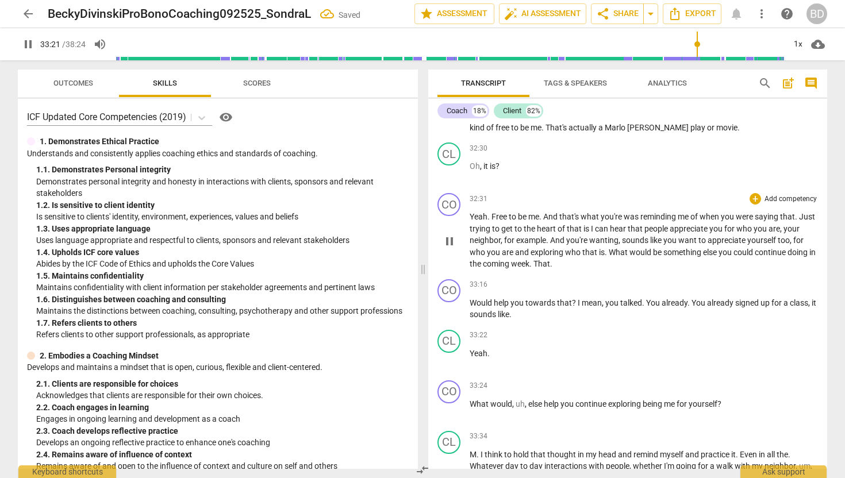
click at [550, 268] on span "That" at bounding box center [541, 263] width 17 height 9
type input "2003"
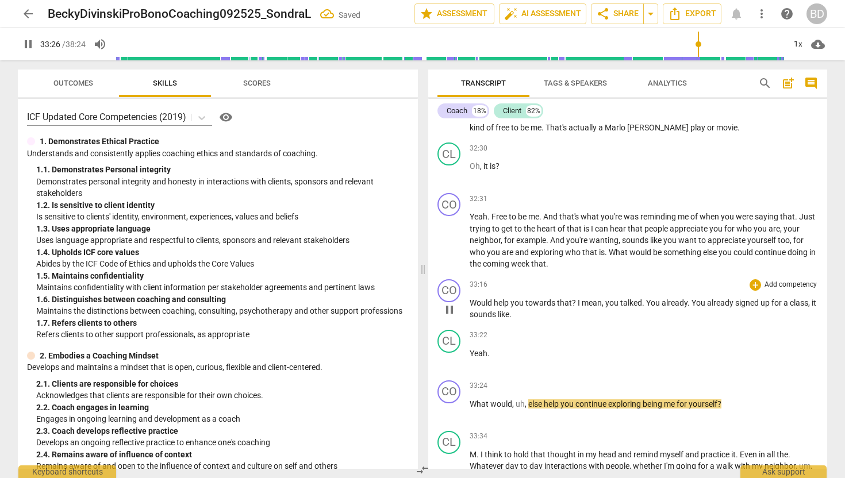
click at [475, 308] on span "Would" at bounding box center [482, 302] width 24 height 9
type input "2008"
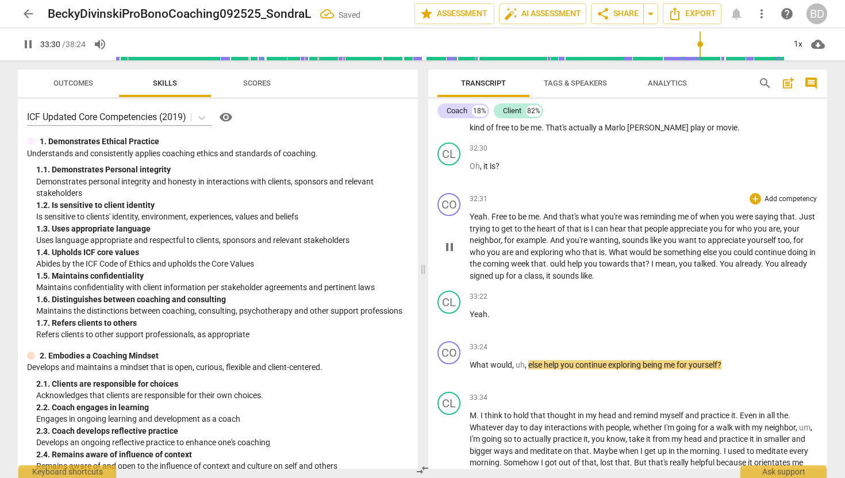
click at [567, 268] on span "ould" at bounding box center [558, 263] width 17 height 9
type input "2012"
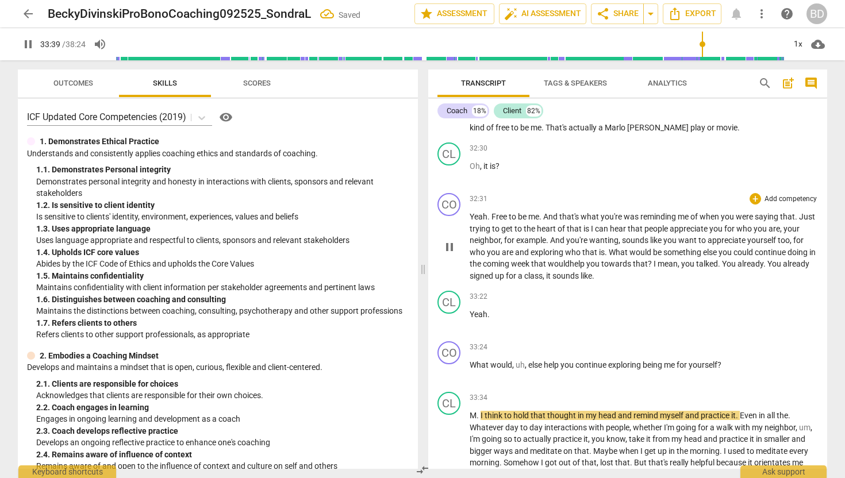
click at [622, 257] on span "What" at bounding box center [619, 252] width 21 height 9
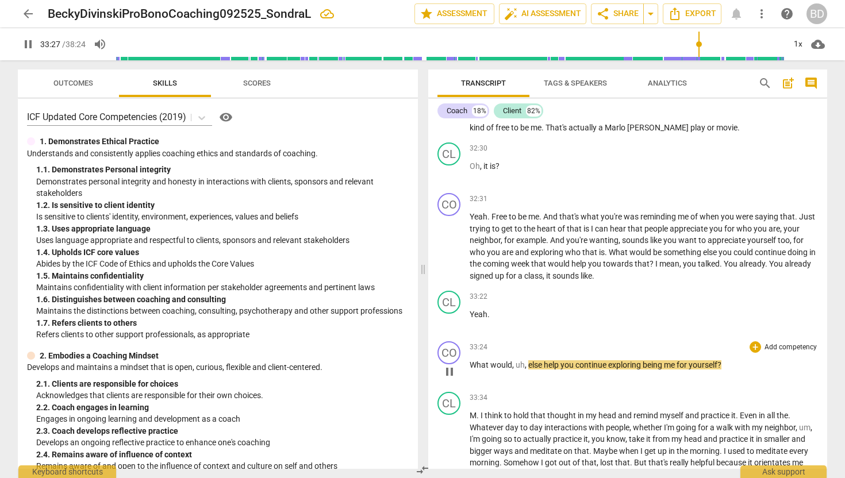
click at [528, 370] on span "else" at bounding box center [536, 364] width 16 height 9
type input "2008"
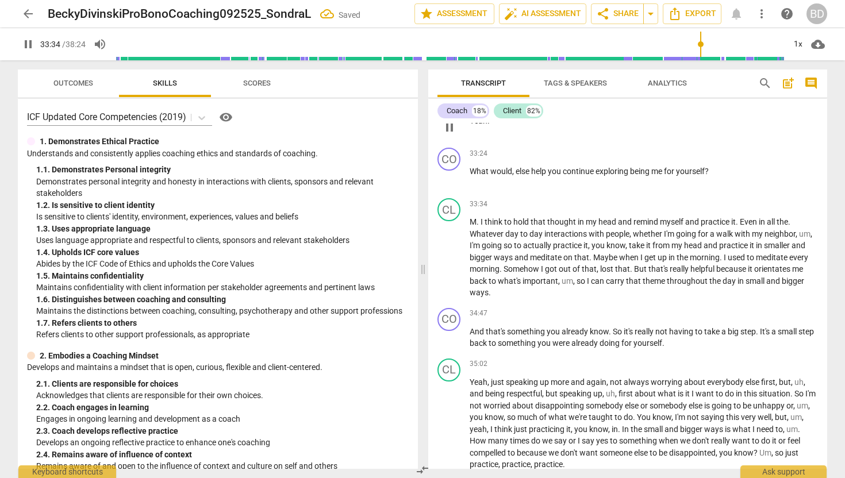
scroll to position [4925, 0]
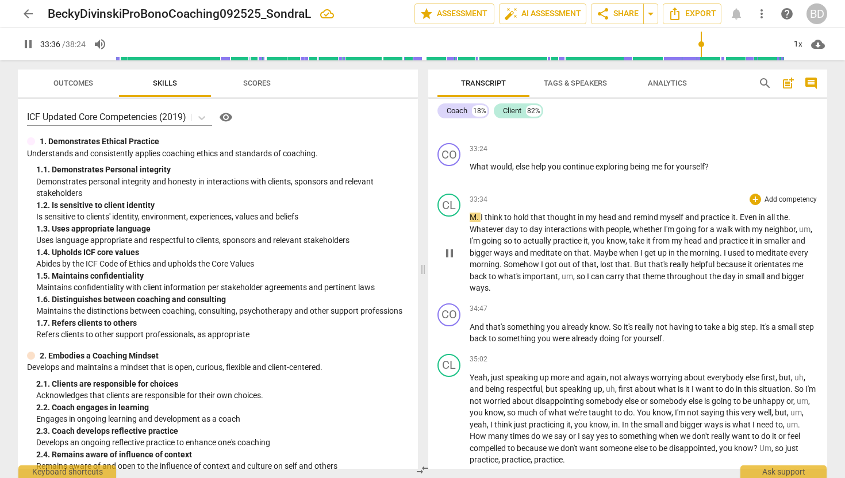
click at [476, 222] on span "M" at bounding box center [473, 217] width 7 height 9
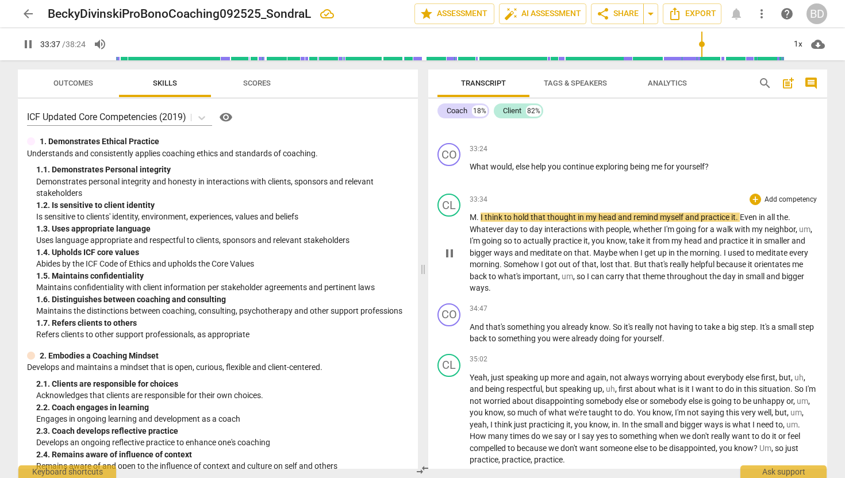
type input "2018"
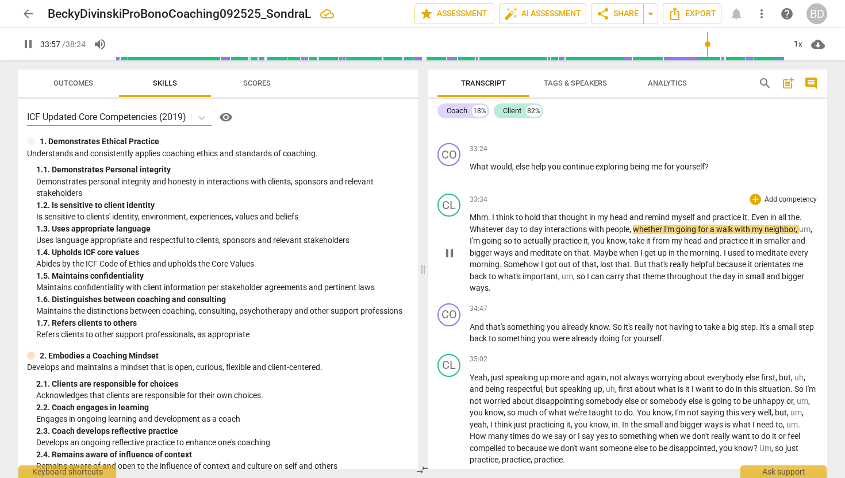
click at [476, 234] on span "Whatever" at bounding box center [488, 229] width 36 height 9
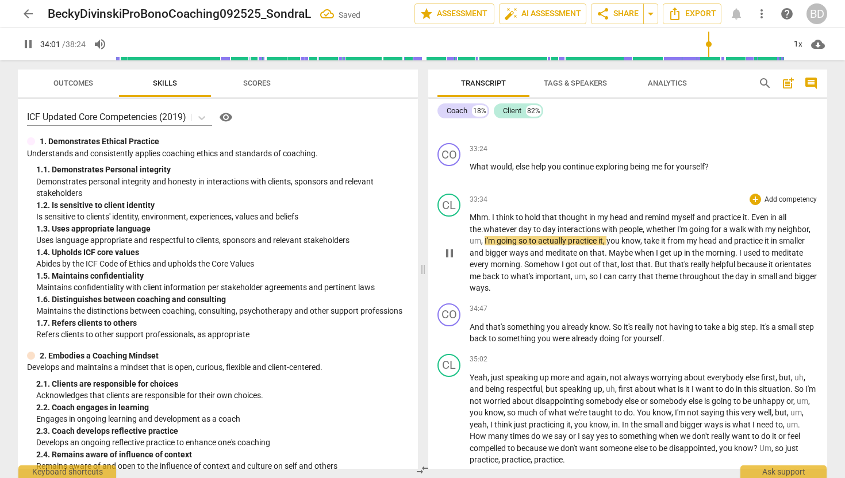
click at [483, 234] on span ". w" at bounding box center [485, 229] width 9 height 9
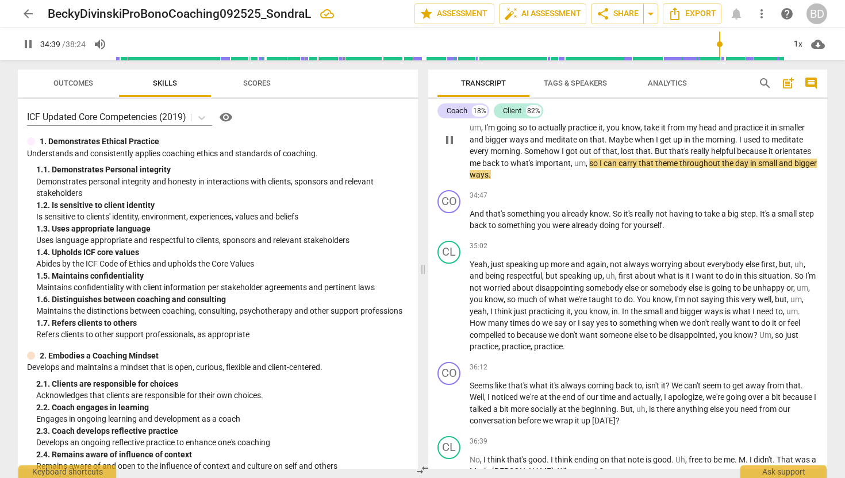
scroll to position [5042, 0]
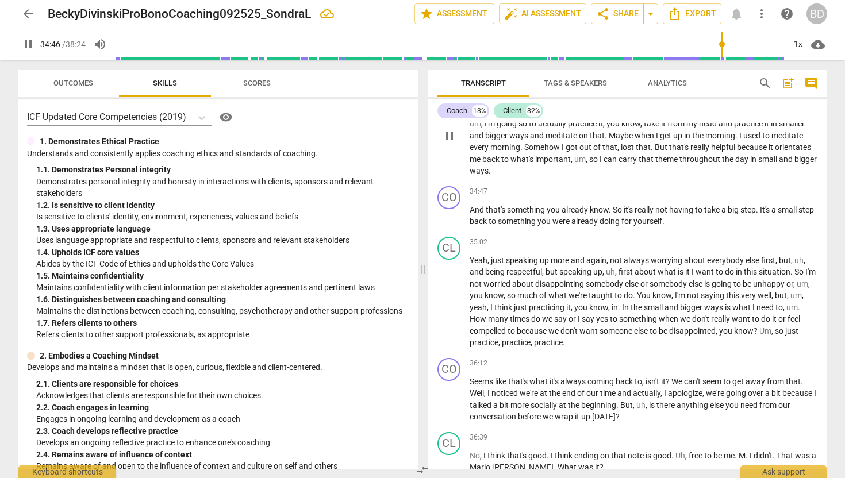
click at [523, 177] on p "Mhm . I think to hold that thought in my head and remind myself and practice it…" at bounding box center [644, 135] width 348 height 83
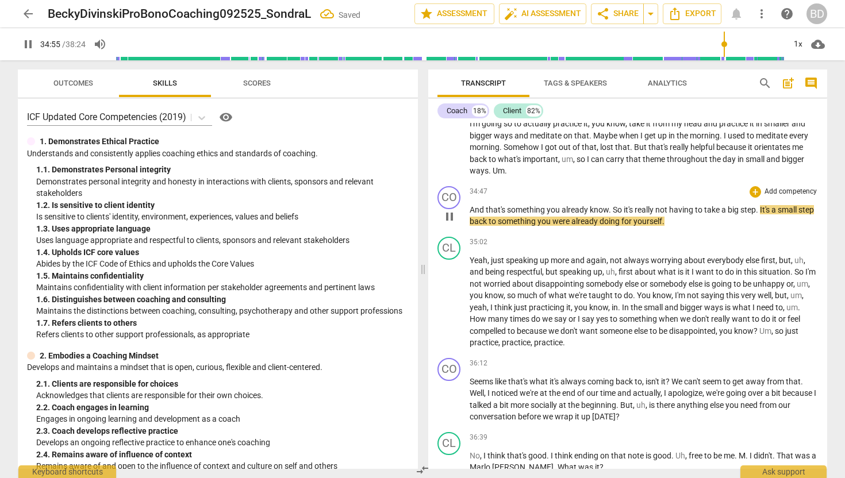
click at [616, 214] on span "So" at bounding box center [618, 209] width 11 height 9
type input "2096"
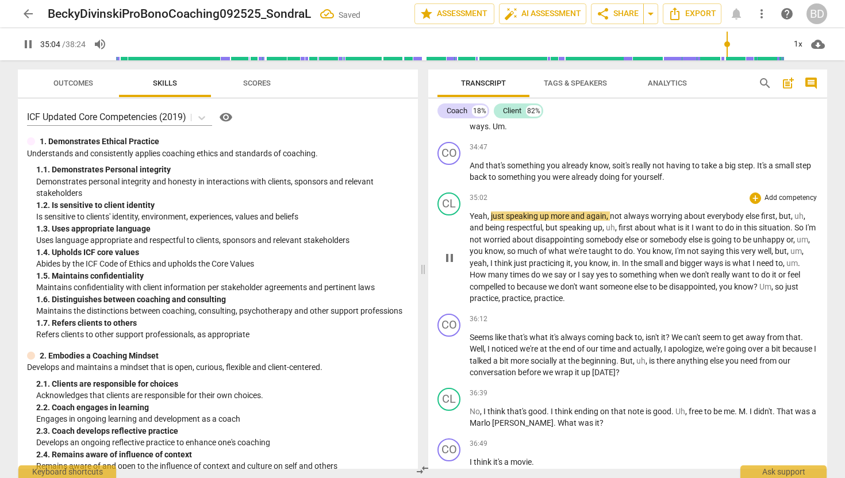
scroll to position [5106, 0]
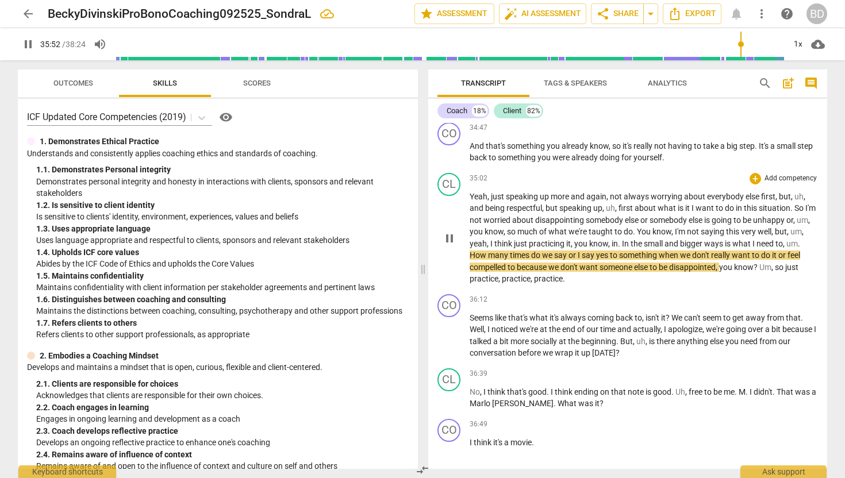
click at [801, 255] on p "Yeah , just speaking up more and again , not always worrying about everybody el…" at bounding box center [644, 238] width 348 height 94
type input "2154"
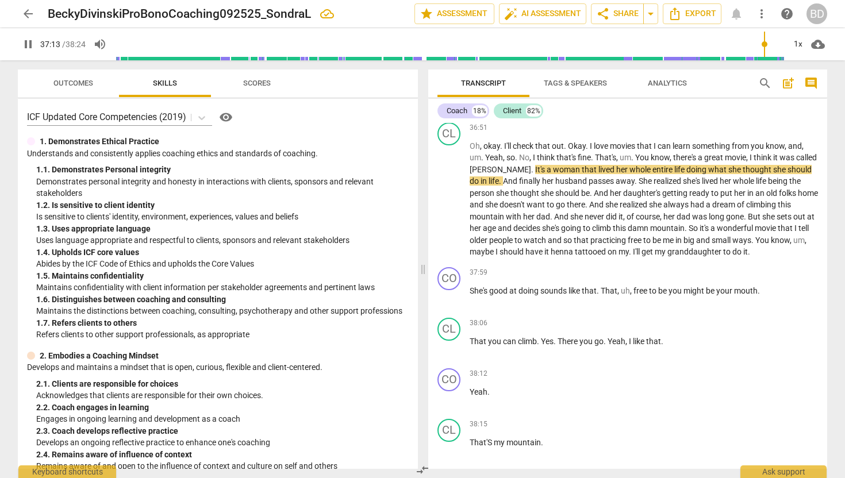
scroll to position [5442, 0]
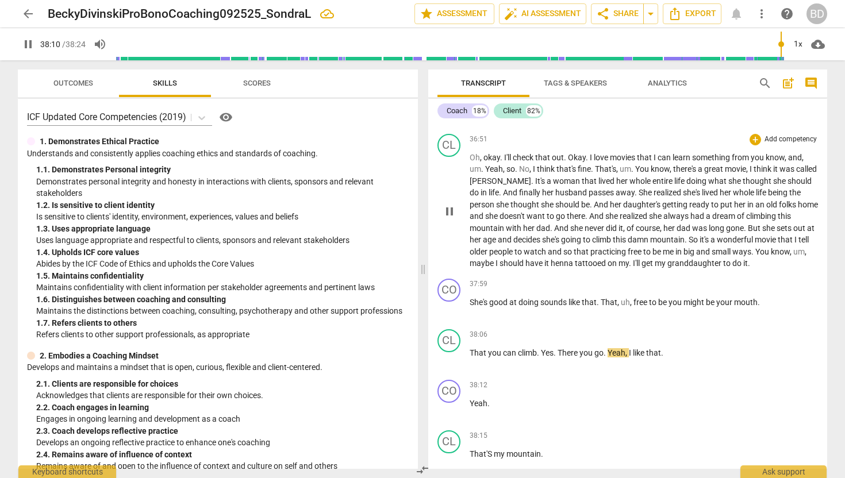
click at [642, 268] on span "I'll" at bounding box center [637, 263] width 9 height 9
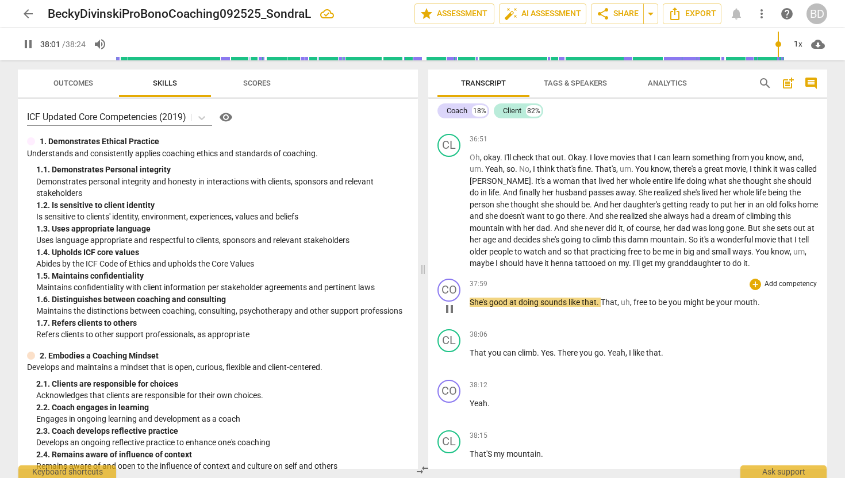
click at [542, 307] on span "sounds" at bounding box center [554, 302] width 28 height 9
type input "2283"
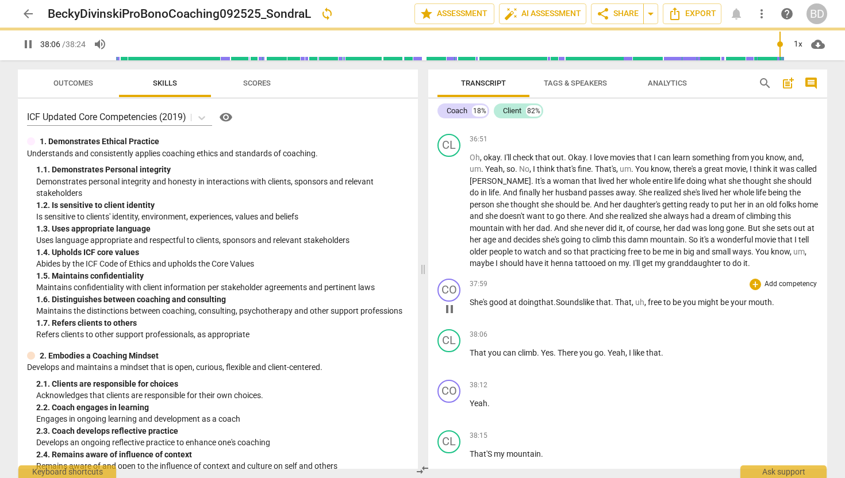
click at [470, 307] on span "She's" at bounding box center [480, 302] width 20 height 9
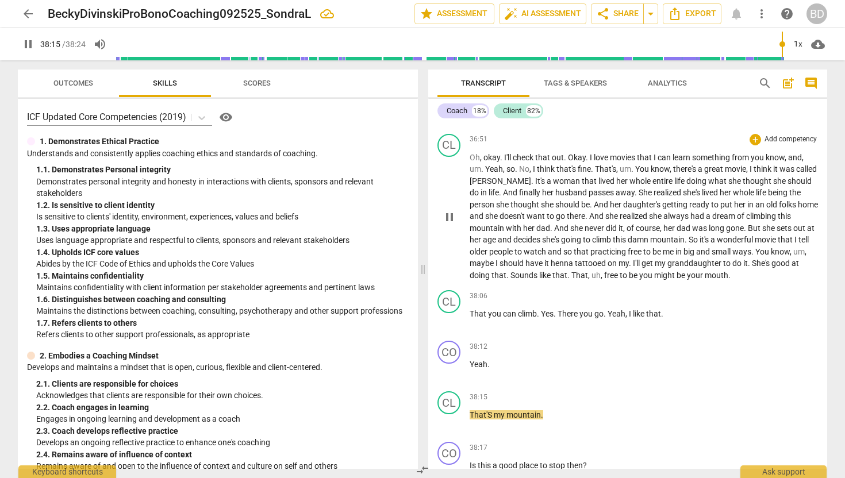
click at [519, 280] on span "Sounds" at bounding box center [524, 275] width 29 height 9
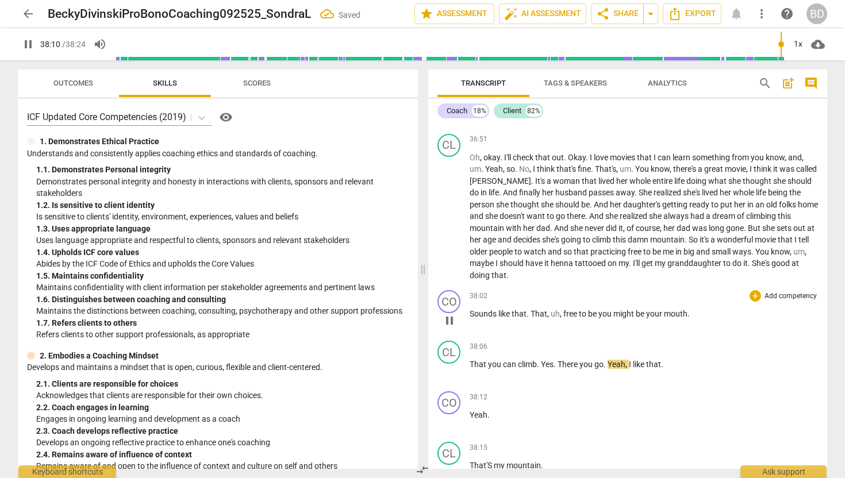
click at [685, 318] on span "mouth" at bounding box center [676, 313] width 24 height 9
type input "2291"
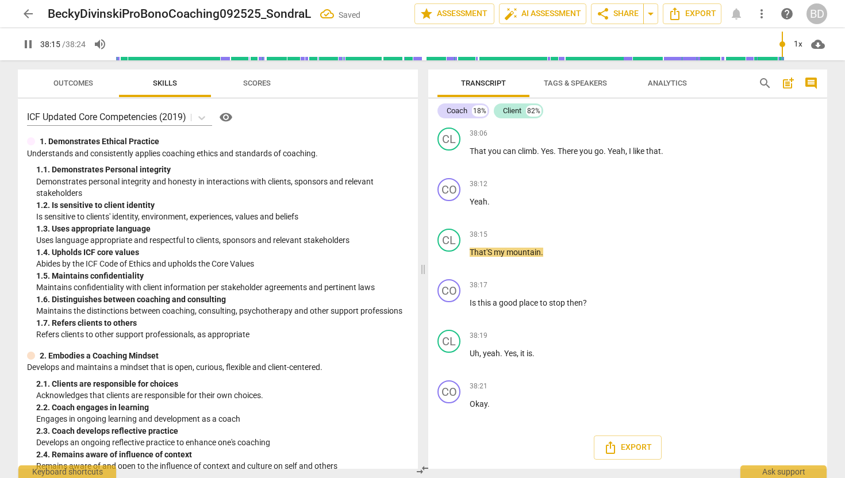
scroll to position [5639, 0]
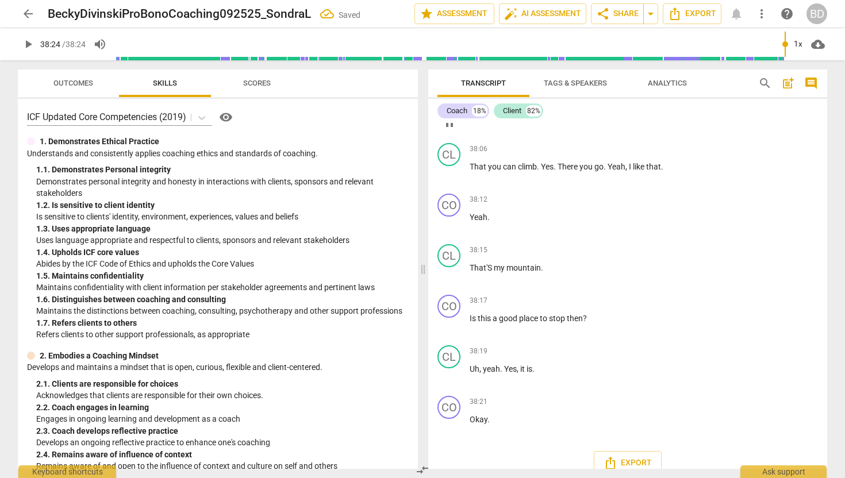
type input "2304"
click at [474, 171] on span "That" at bounding box center [479, 166] width 18 height 9
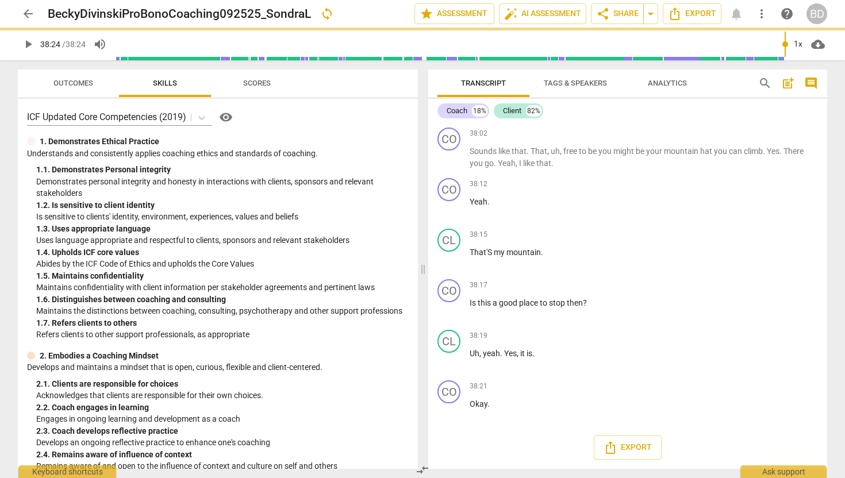
scroll to position [5589, 0]
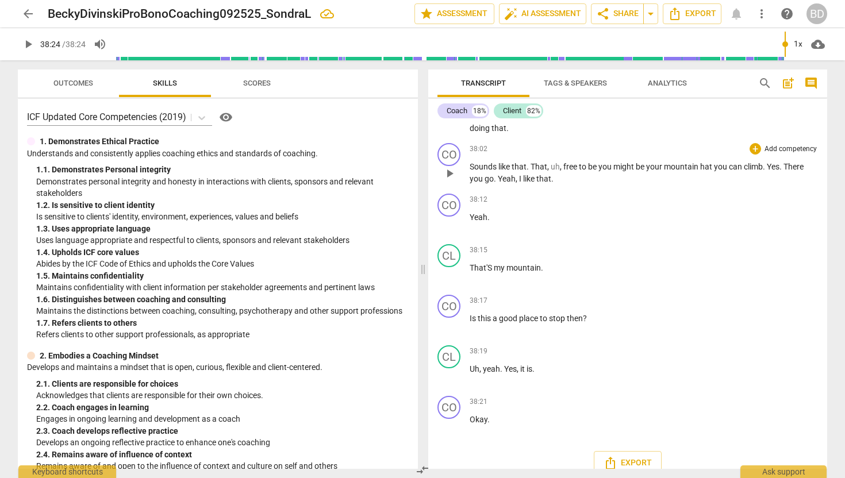
click at [701, 171] on span "hat" at bounding box center [707, 166] width 14 height 9
click at [701, 171] on span "mountain t" at bounding box center [682, 166] width 37 height 9
click at [771, 171] on span "Yes" at bounding box center [774, 166] width 13 height 9
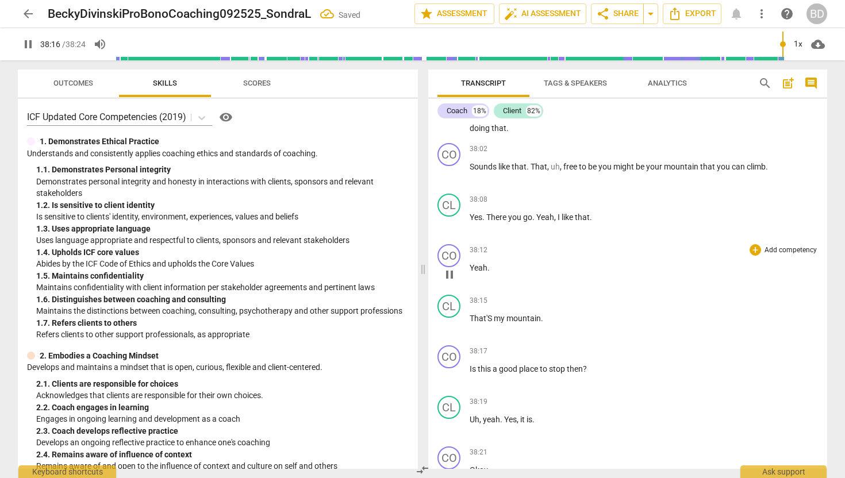
click at [497, 274] on p "Yeah ." at bounding box center [644, 268] width 348 height 12
type input "2297"
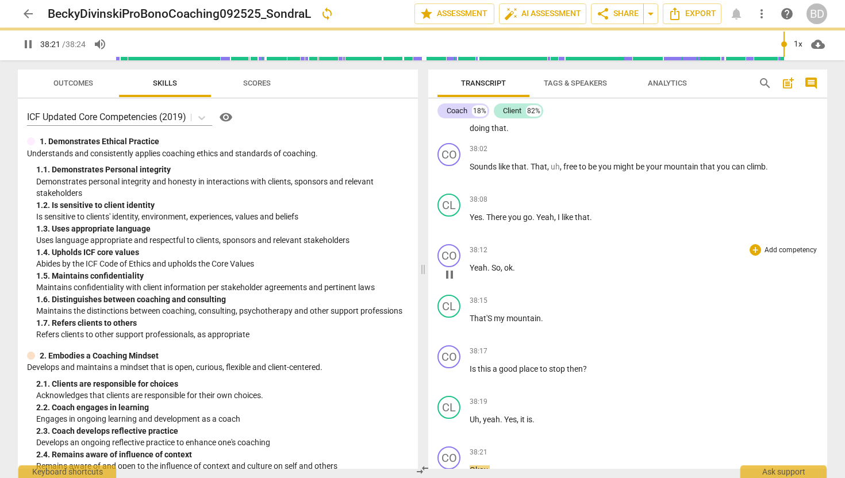
scroll to position [5666, 0]
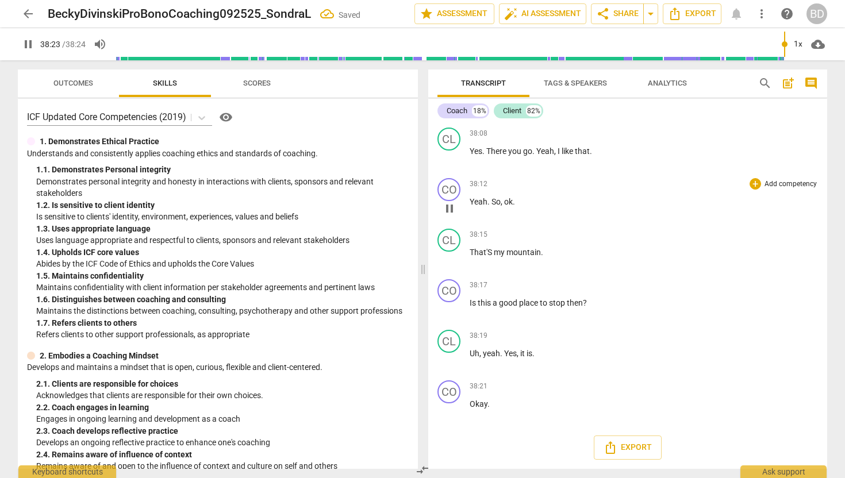
click at [451, 209] on span "pause" at bounding box center [450, 209] width 14 height 14
click at [450, 208] on span "play_arrow" at bounding box center [450, 209] width 14 height 14
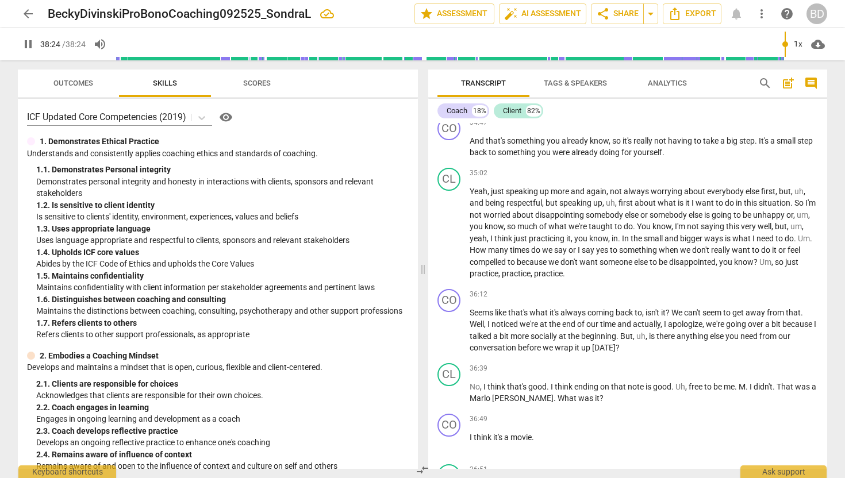
scroll to position [5108, 0]
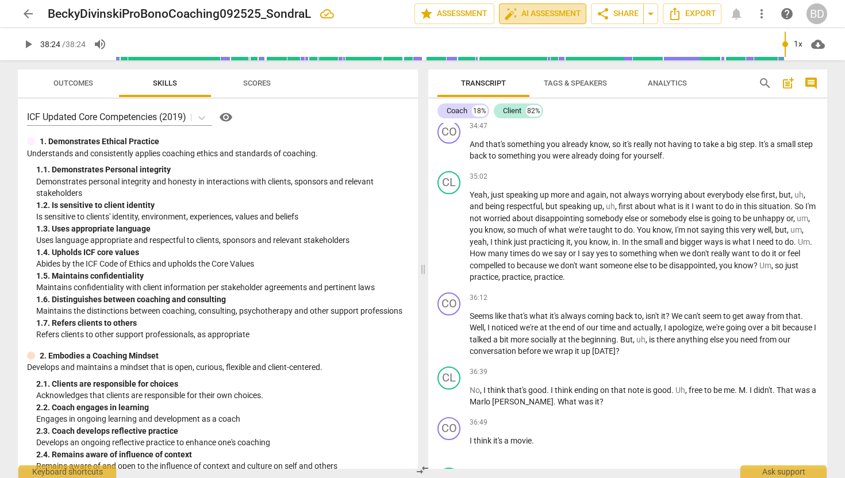
click at [528, 11] on span "auto_fix_high AI Assessment" at bounding box center [542, 14] width 77 height 14
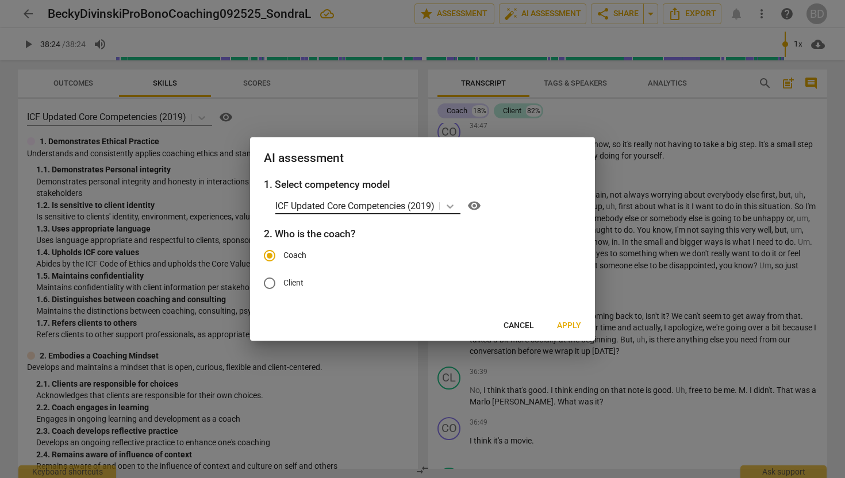
click at [454, 206] on icon at bounding box center [450, 207] width 7 height 4
click at [451, 206] on icon at bounding box center [450, 207] width 7 height 4
click at [566, 324] on span "Apply" at bounding box center [569, 325] width 24 height 11
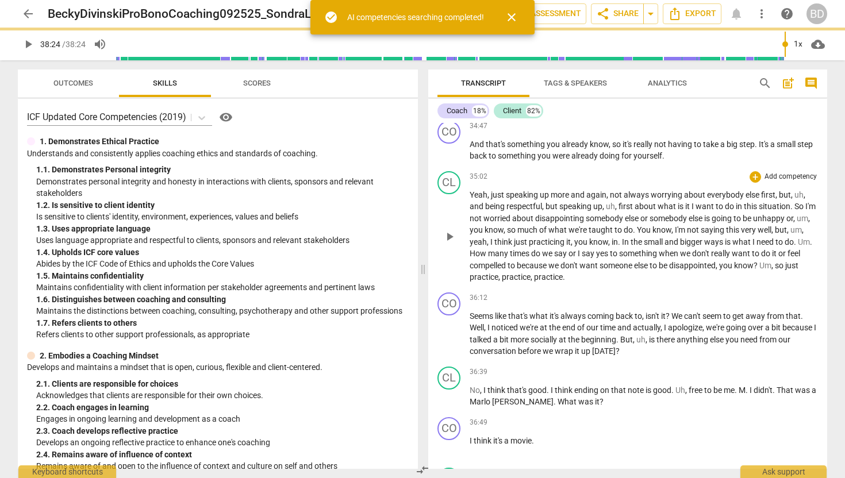
type input "2304"
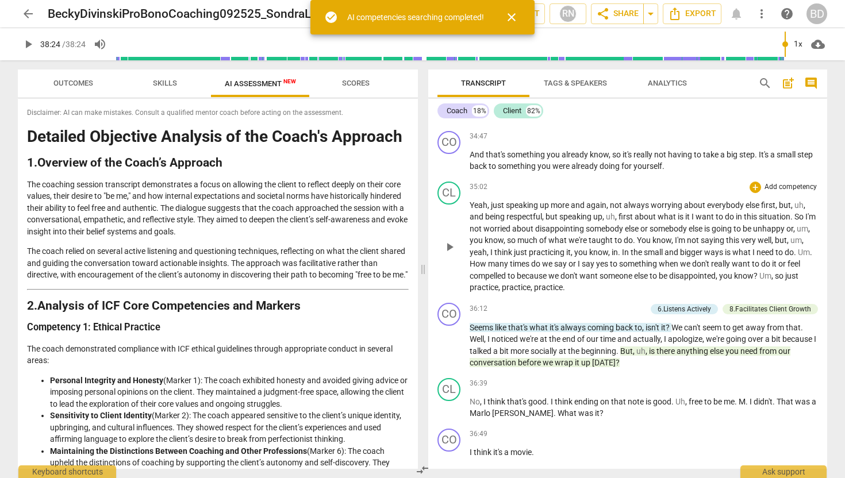
scroll to position [5118, 0]
